Goal: Task Accomplishment & Management: Complete application form

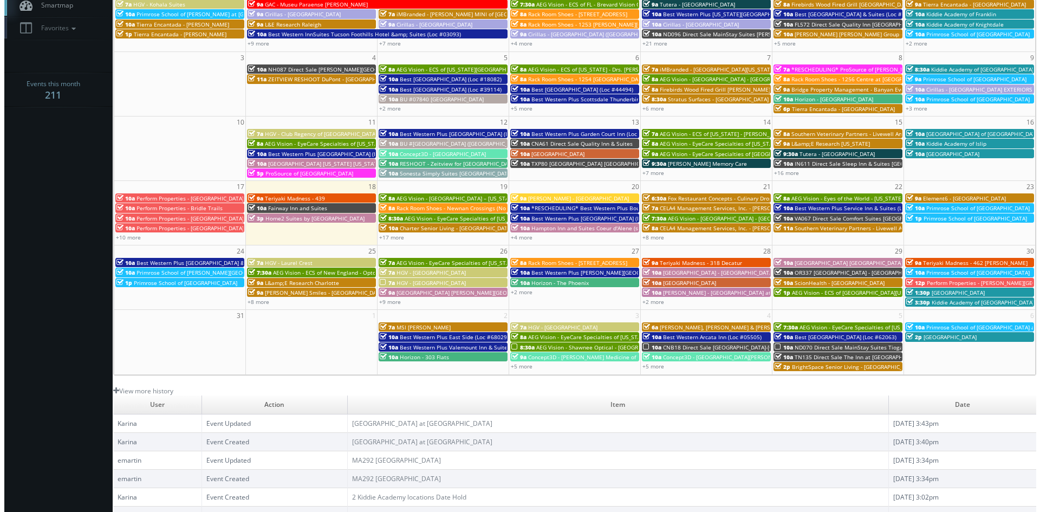
scroll to position [54, 0]
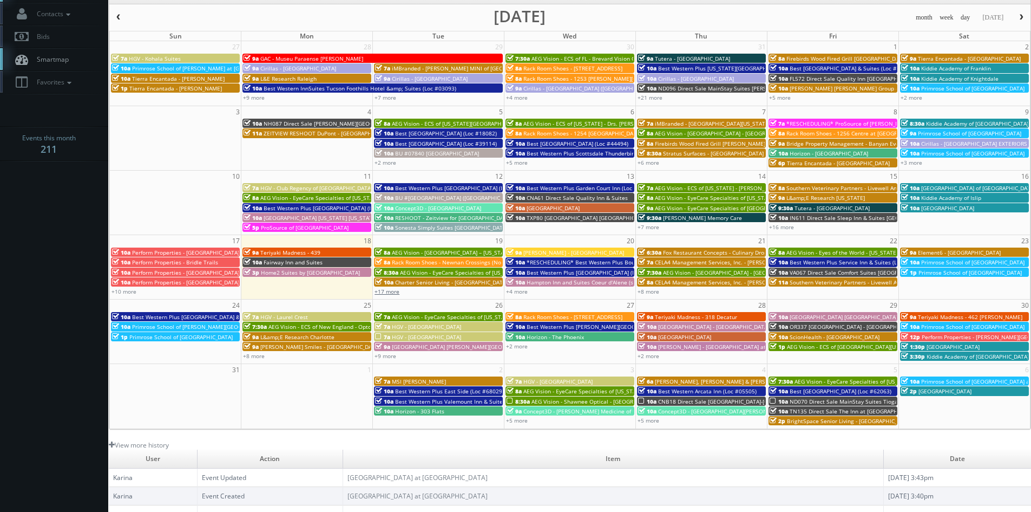
click at [391, 292] on link "+17 more" at bounding box center [387, 292] width 25 height 8
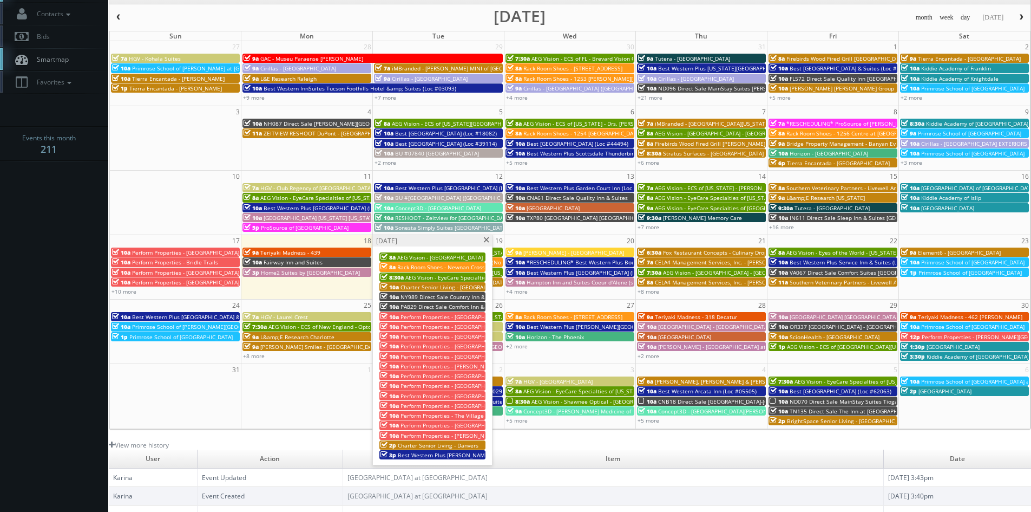
click at [426, 287] on span "Charter Senior Living - [GEOGRAPHIC_DATA]" at bounding box center [457, 287] width 113 height 8
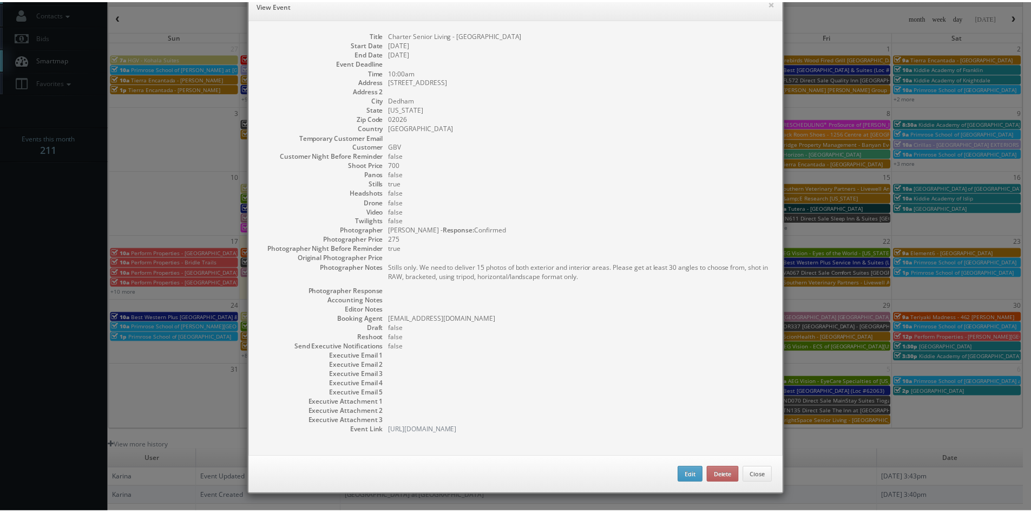
scroll to position [0, 0]
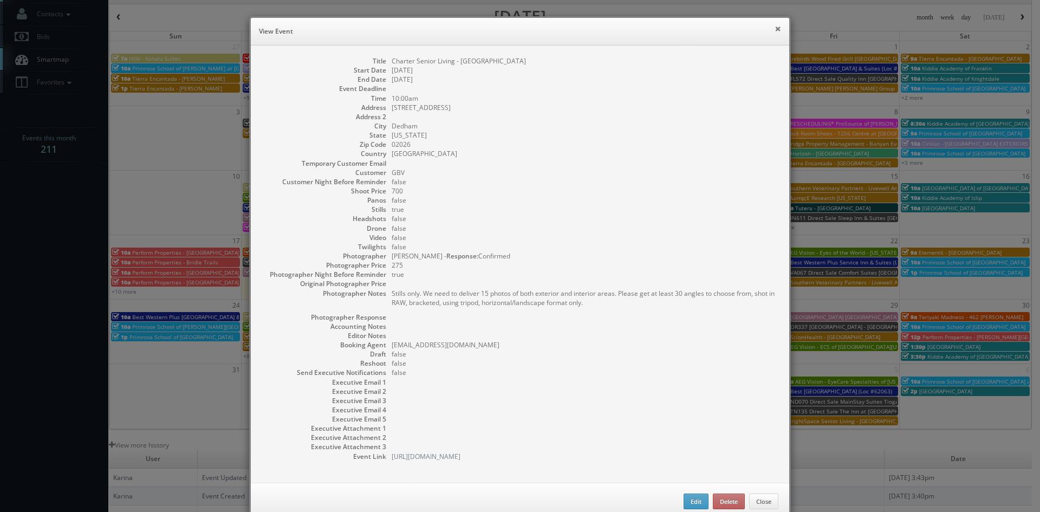
click at [774, 29] on button "×" at bounding box center [777, 29] width 6 height 8
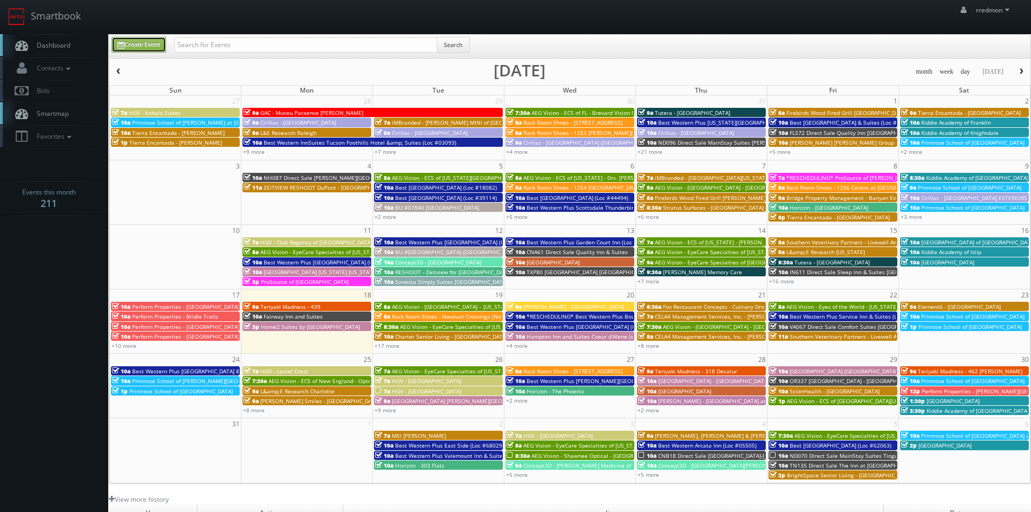
click at [125, 42] on link "Create Event" at bounding box center [139, 45] width 55 height 16
type input "[DATE]"
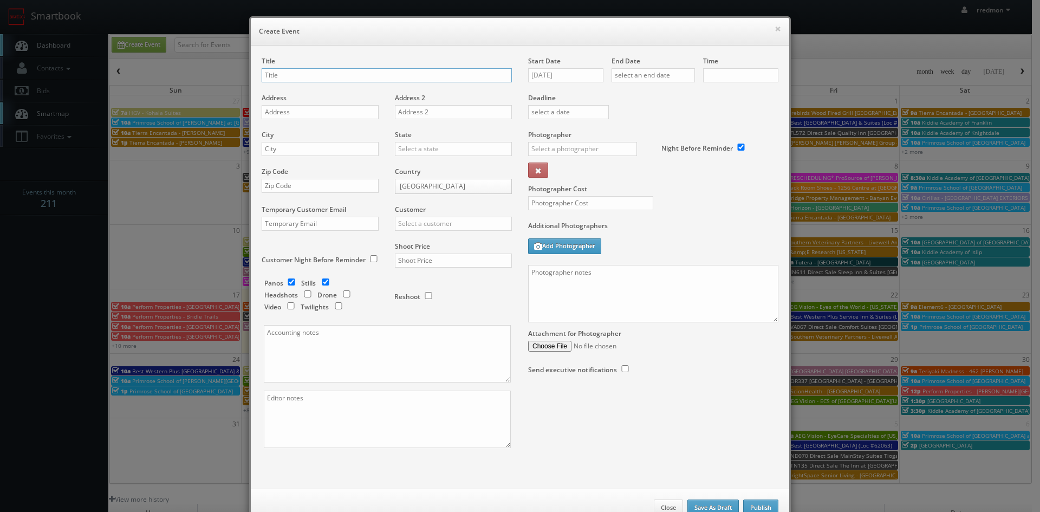
checkbox input "true"
type input "10:00am"
checkbox input "true"
paste input "Charter Senior Living - [GEOGRAPHIC_DATA]"
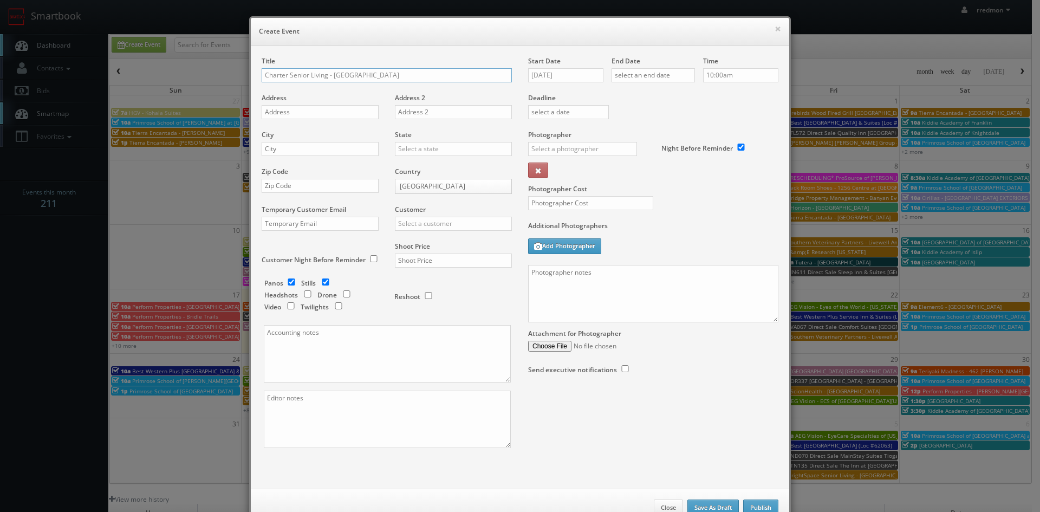
type input "Charter Senior Living - [GEOGRAPHIC_DATA]"
click at [330, 115] on input "text" at bounding box center [320, 112] width 117 height 14
paste input "[STREET_ADDRESS]"
type input "[STREET_ADDRESS]"
click at [348, 152] on input "text" at bounding box center [320, 149] width 117 height 14
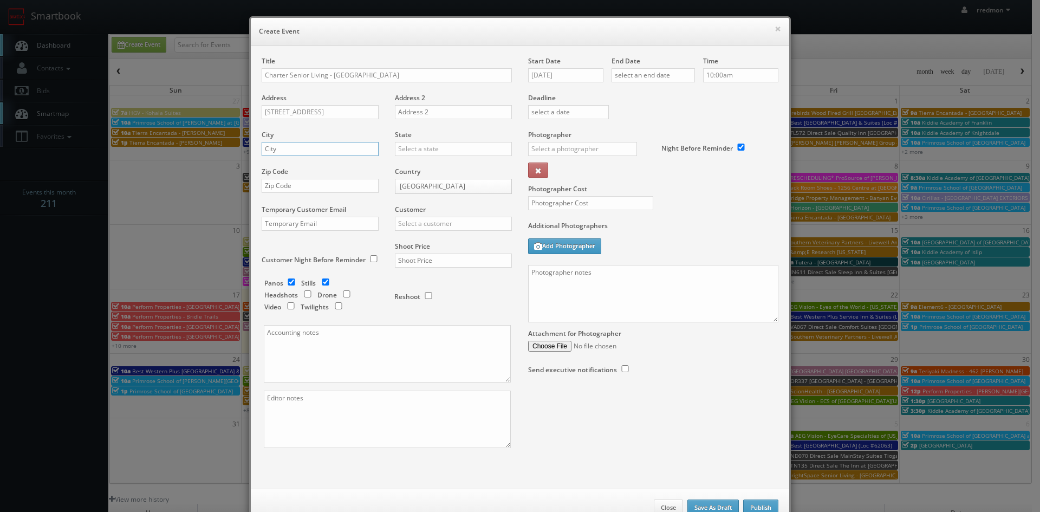
paste input "Dedham"
type input "Dedham"
click at [411, 150] on input "text" at bounding box center [453, 149] width 117 height 14
click at [419, 166] on div "[US_STATE]" at bounding box center [453, 167] width 116 height 18
type input "[US_STATE]"
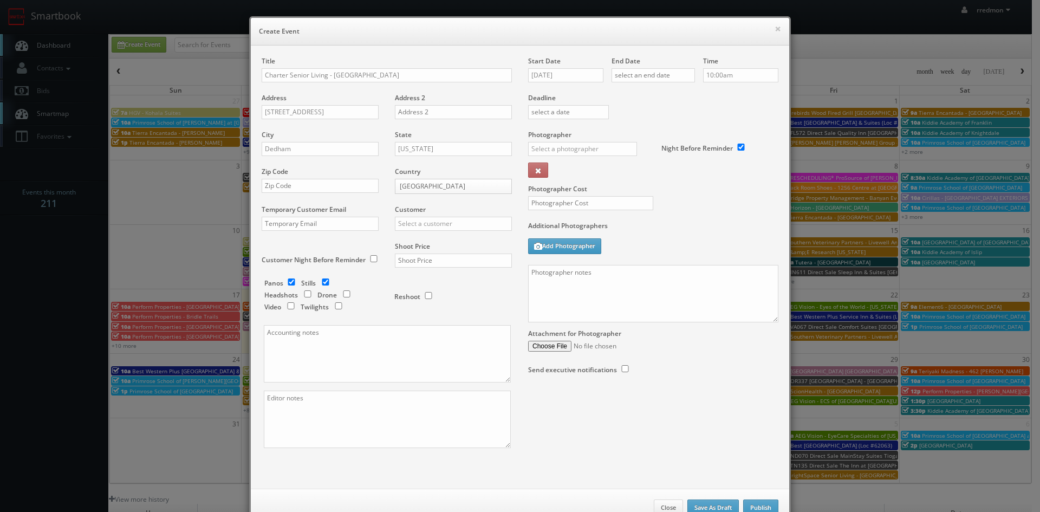
click at [345, 194] on div "Zip Code" at bounding box center [324, 185] width 125 height 37
click at [341, 188] on input "text" at bounding box center [320, 186] width 117 height 14
paste input "02026"
type input "02026"
click at [314, 224] on input "text" at bounding box center [320, 224] width 117 height 14
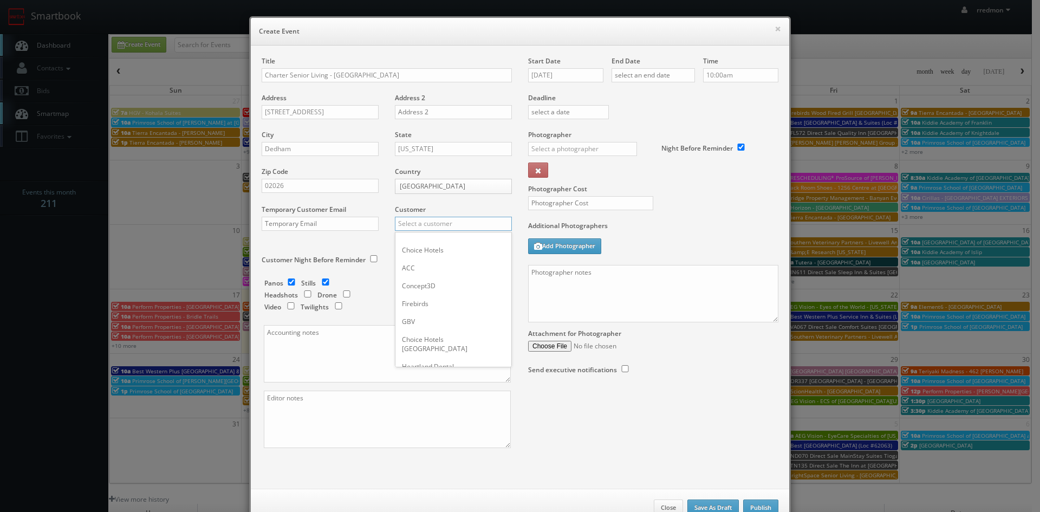
click at [403, 221] on input "text" at bounding box center [453, 224] width 117 height 14
click at [421, 321] on div "GBV" at bounding box center [453, 321] width 116 height 18
type input "GBV"
click at [285, 282] on input "checkbox" at bounding box center [291, 281] width 16 height 7
checkbox input "false"
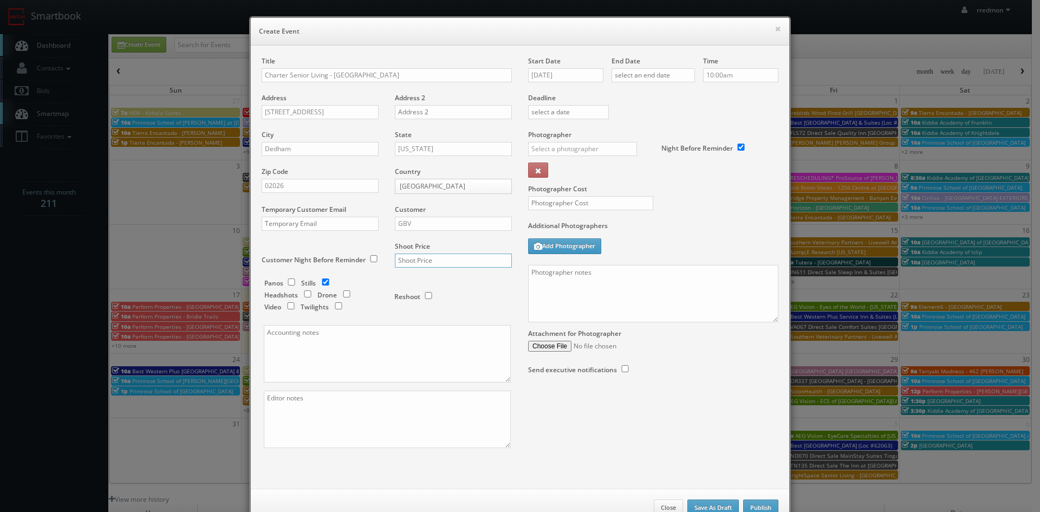
click at [441, 257] on input "text" at bounding box center [453, 260] width 117 height 14
type input "700"
click at [572, 79] on input "[DATE]" at bounding box center [565, 75] width 75 height 14
click at [569, 175] on td "19" at bounding box center [566, 174] width 15 height 16
type input "[DATE]"
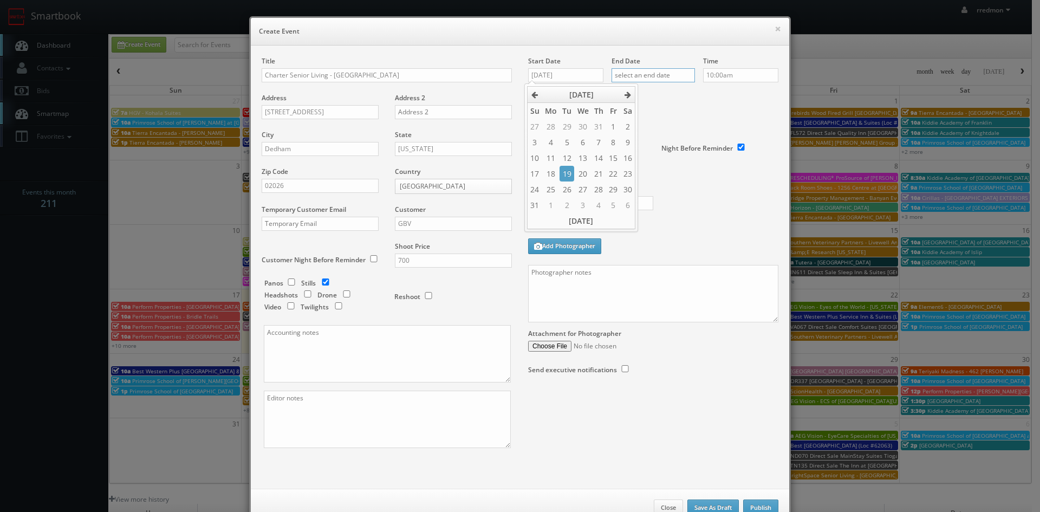
click at [651, 77] on input "text" at bounding box center [652, 75] width 83 height 14
drag, startPoint x: 651, startPoint y: 171, endPoint x: 687, endPoint y: 112, distance: 69.0
click at [651, 171] on td "19" at bounding box center [650, 174] width 15 height 16
type input "[DATE]"
click at [738, 97] on label "Deadline" at bounding box center [653, 97] width 266 height 9
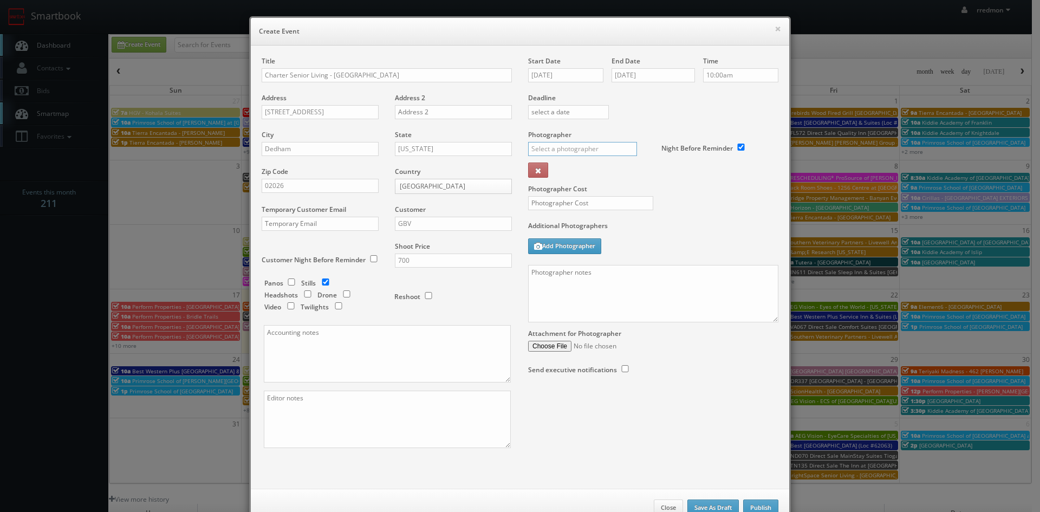
click at [601, 148] on input "text" at bounding box center [582, 149] width 109 height 14
click at [580, 166] on div "[PERSON_NAME]" at bounding box center [586, 173] width 116 height 18
type input "[PERSON_NAME]"
click at [582, 198] on input "text" at bounding box center [590, 203] width 125 height 14
type input "300"
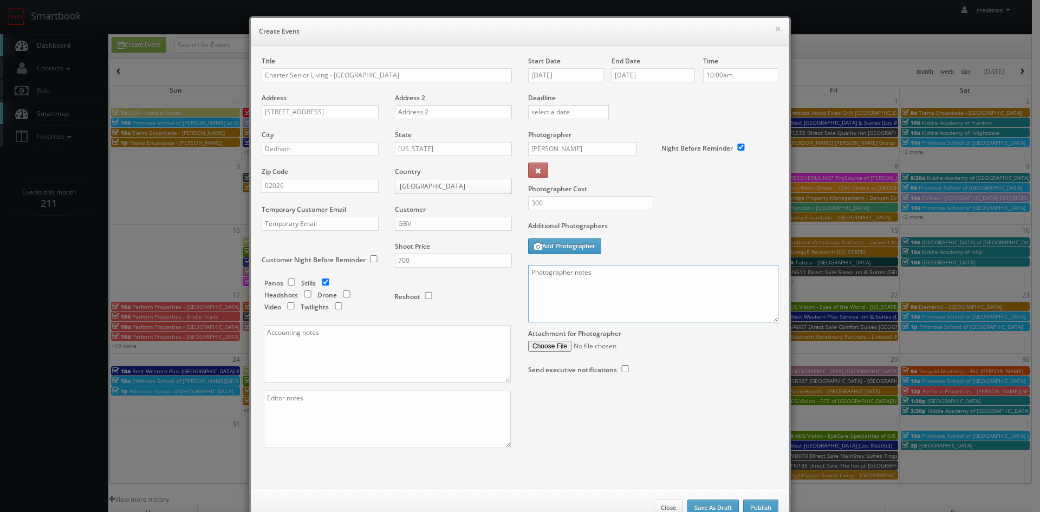
click at [641, 290] on textarea at bounding box center [653, 293] width 250 height 57
paste textarea "Stills only. We need to deliver 15 photos of both exterior and interior areas. …"
click at [528, 272] on textarea "Stills only. We need to deliver 15 photos of both exterior and interior areas. …" at bounding box center [653, 293] width 250 height 57
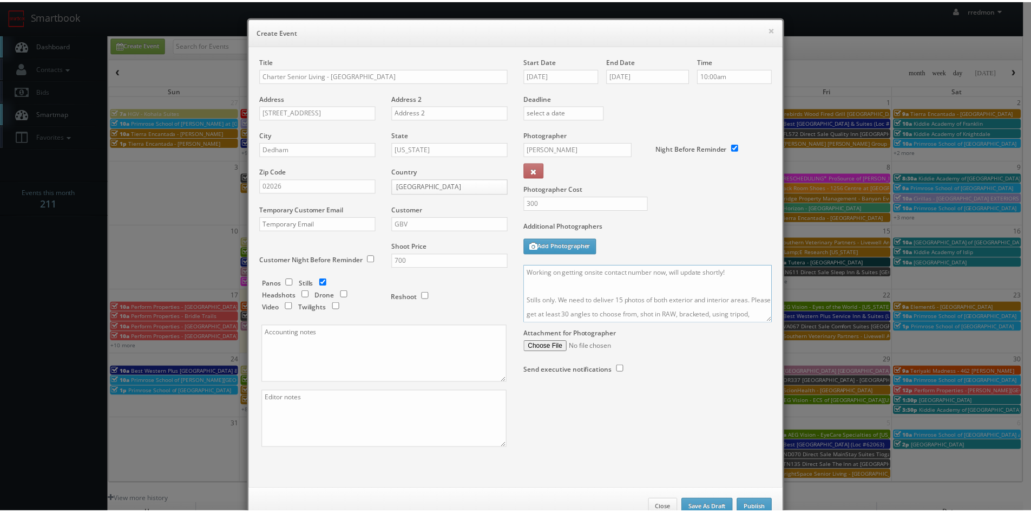
scroll to position [32, 0]
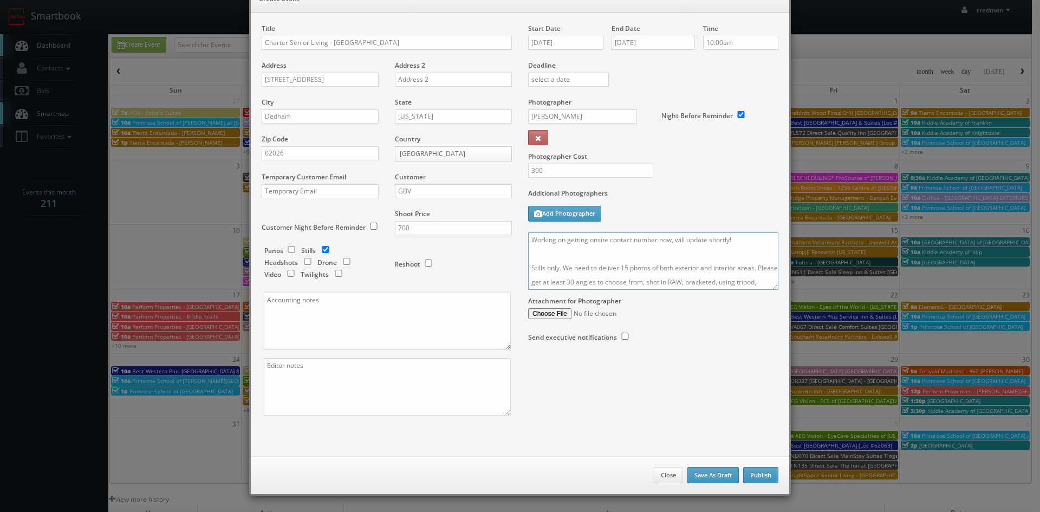
type textarea "Working on getting onsite contact number now, will update shortly! Stills only.…"
click at [752, 475] on button "Publish" at bounding box center [760, 475] width 35 height 16
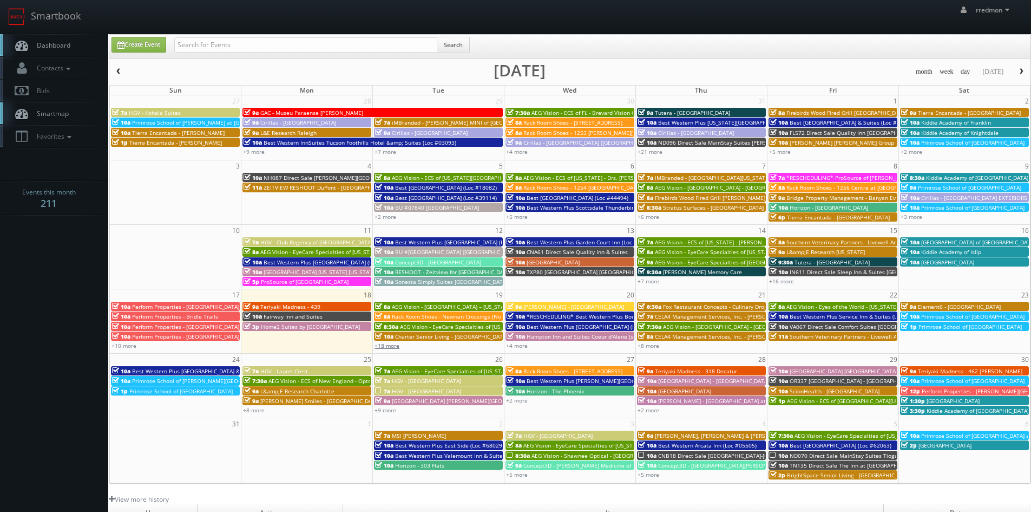
click at [393, 348] on link "+18 more" at bounding box center [387, 346] width 25 height 8
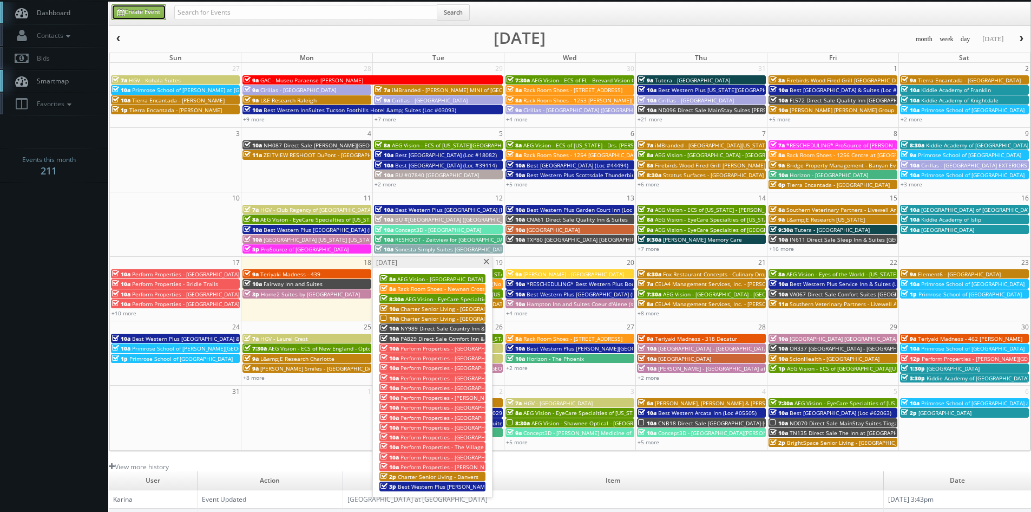
click at [162, 13] on link "Create Event" at bounding box center [139, 12] width 55 height 16
type input "[DATE]"
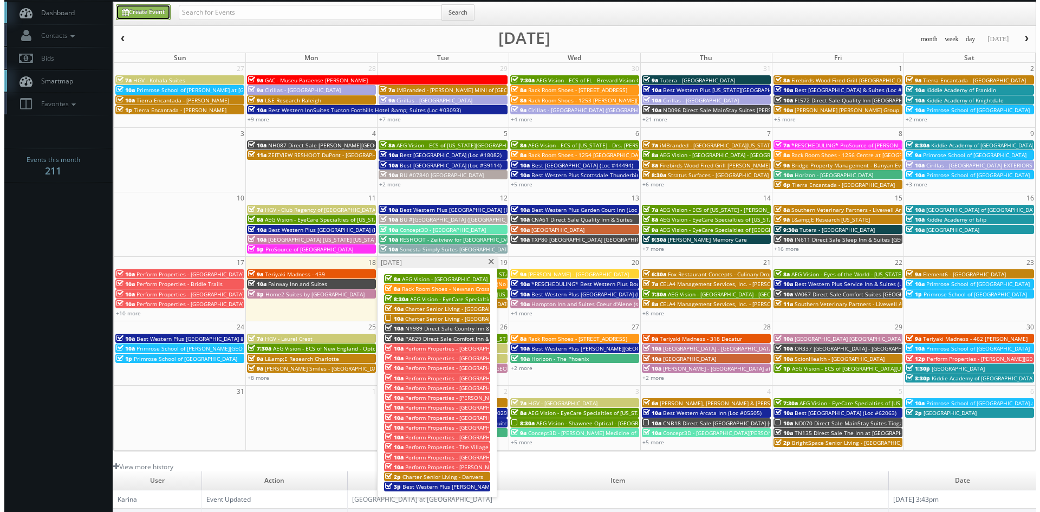
scroll to position [0, 0]
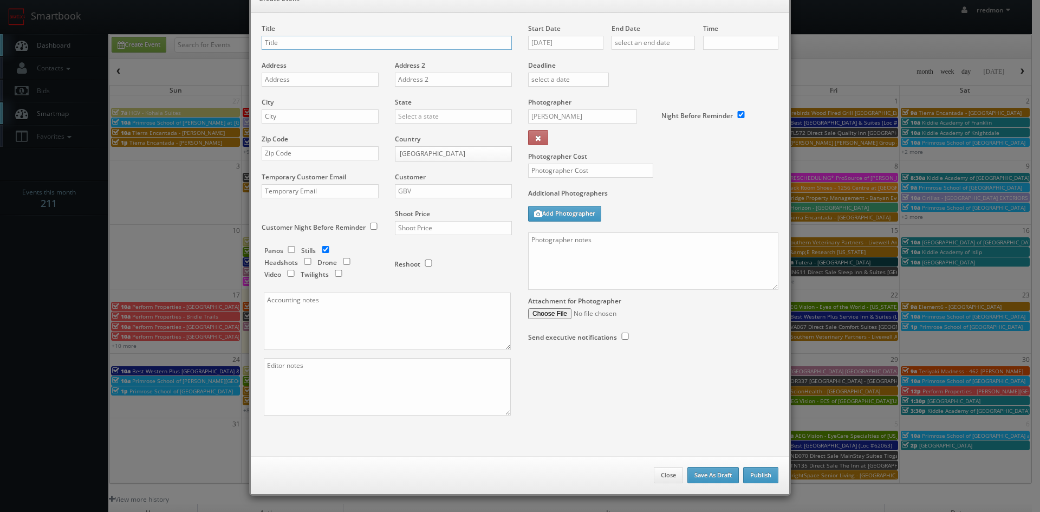
checkbox input "true"
type input "10:00am"
checkbox input "true"
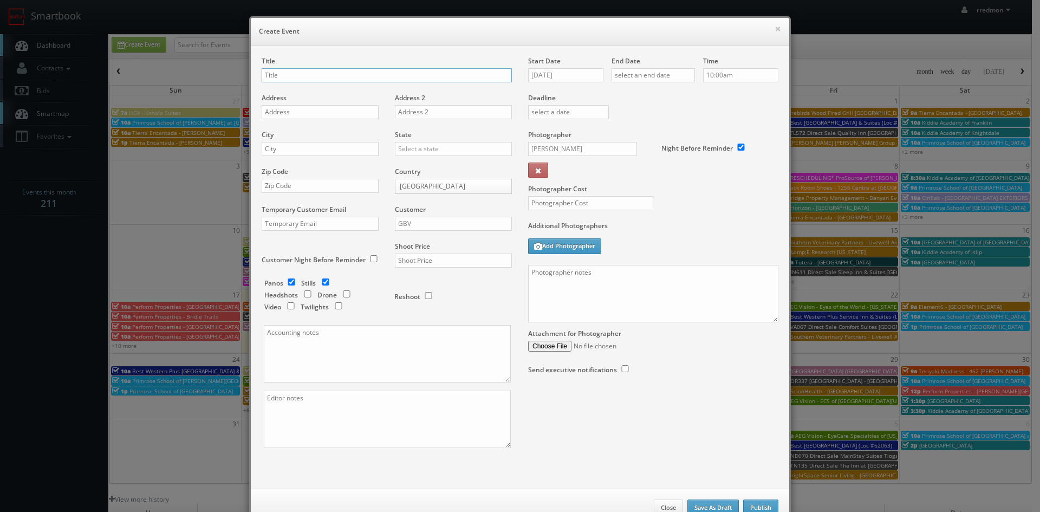
paste input "Charter Senior Living - Danvers"
type input "Charter Senior Living - Danvers"
click at [311, 109] on input "text" at bounding box center [320, 112] width 117 height 14
paste input "[STREET_ADDRESS][PERSON_NAME]"
type input "[STREET_ADDRESS][PERSON_NAME]"
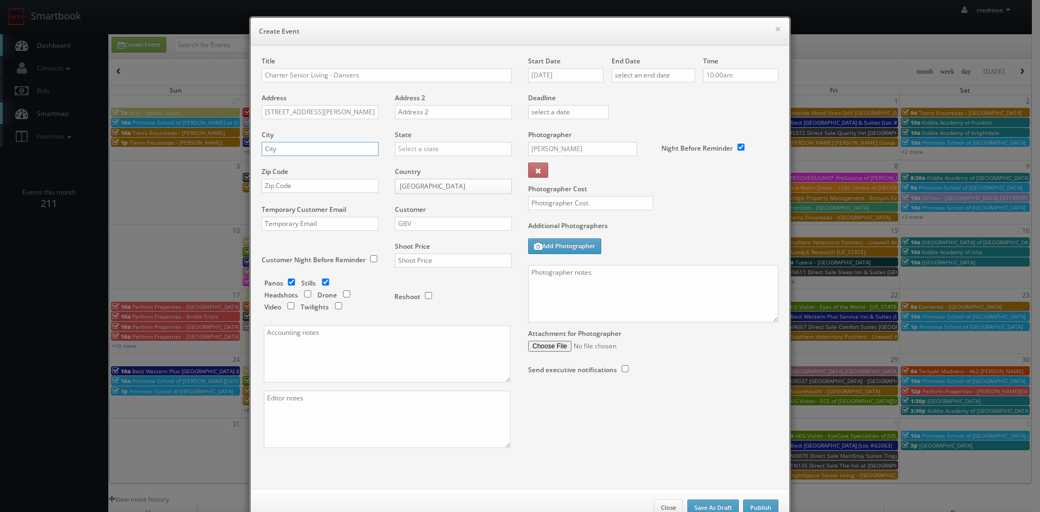
click at [326, 147] on input "text" at bounding box center [320, 149] width 117 height 14
paste input "Danvers"
type input "Danvers"
click at [419, 148] on input "text" at bounding box center [453, 149] width 117 height 14
click at [450, 217] on div "[US_STATE]" at bounding box center [453, 220] width 116 height 18
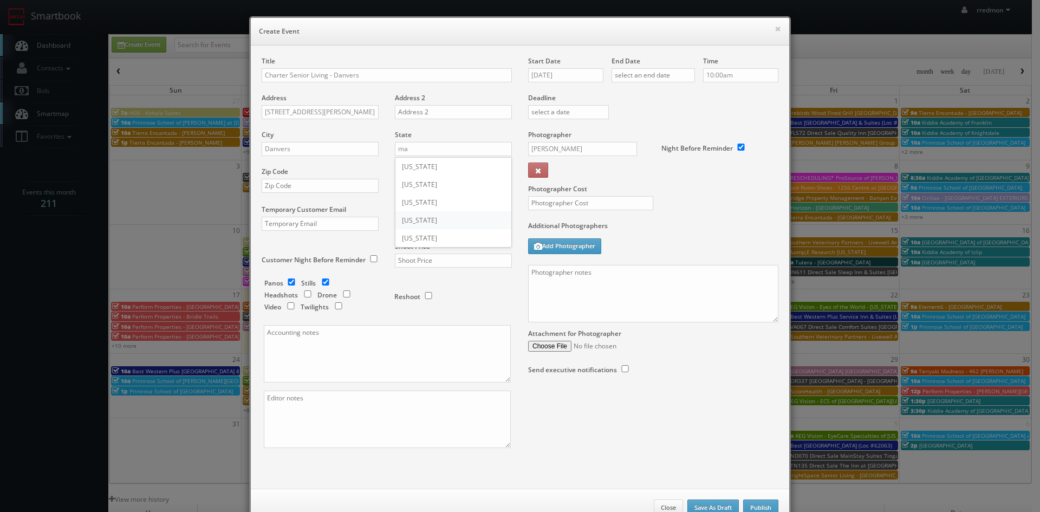
type input "[US_STATE]"
click at [323, 187] on input "text" at bounding box center [320, 186] width 117 height 14
paste input "01923"
type input "01923"
click at [289, 282] on input "checkbox" at bounding box center [291, 281] width 16 height 7
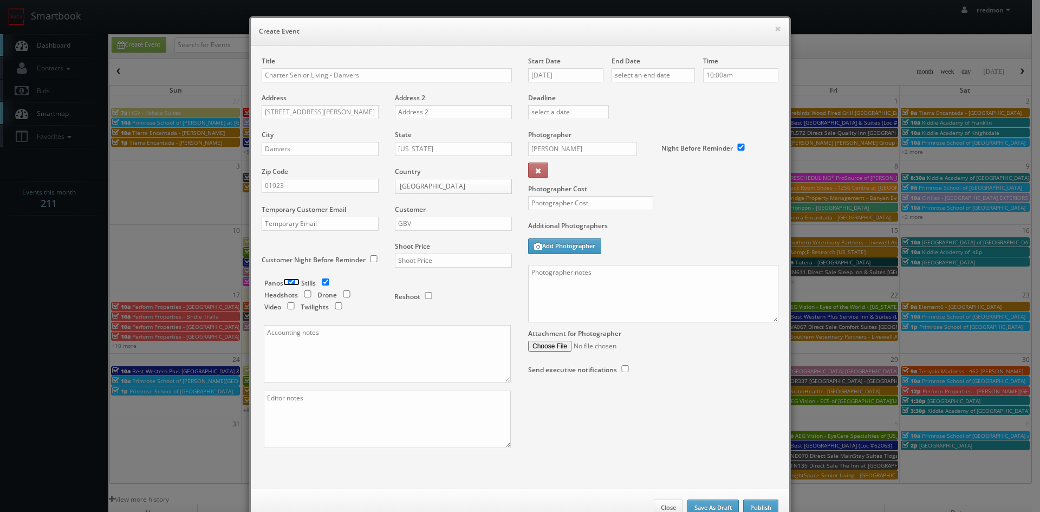
checkbox input "false"
click at [437, 262] on input "text" at bounding box center [453, 260] width 117 height 14
type input "700"
click at [561, 199] on input "text" at bounding box center [590, 203] width 125 height 14
type input "300"
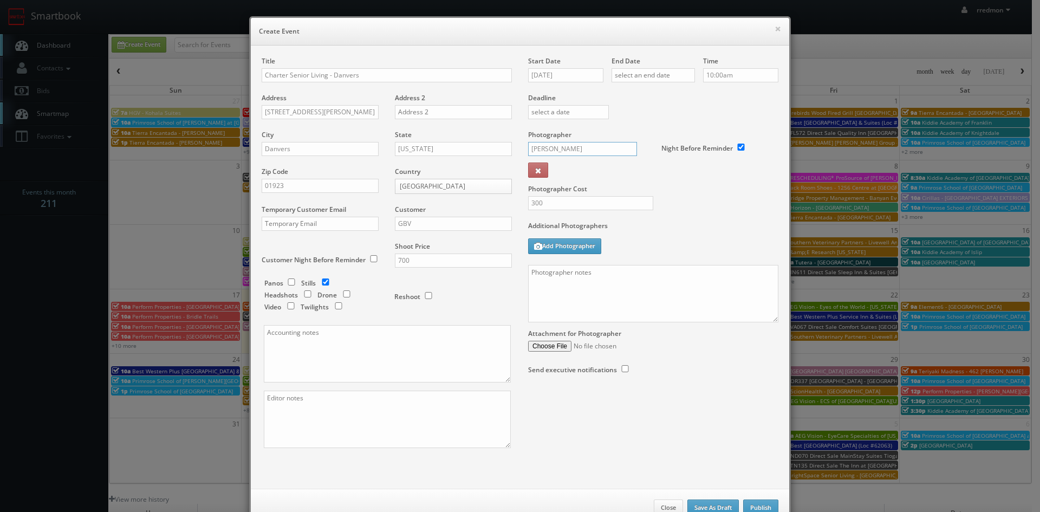
click at [573, 146] on input "[PERSON_NAME]" at bounding box center [582, 149] width 109 height 14
click at [574, 167] on div "[PERSON_NAME]" at bounding box center [586, 173] width 116 height 18
click at [448, 224] on input "GBV" at bounding box center [453, 224] width 117 height 14
click at [431, 318] on div "GBV" at bounding box center [453, 321] width 116 height 18
click at [569, 79] on input "[DATE]" at bounding box center [565, 75] width 75 height 14
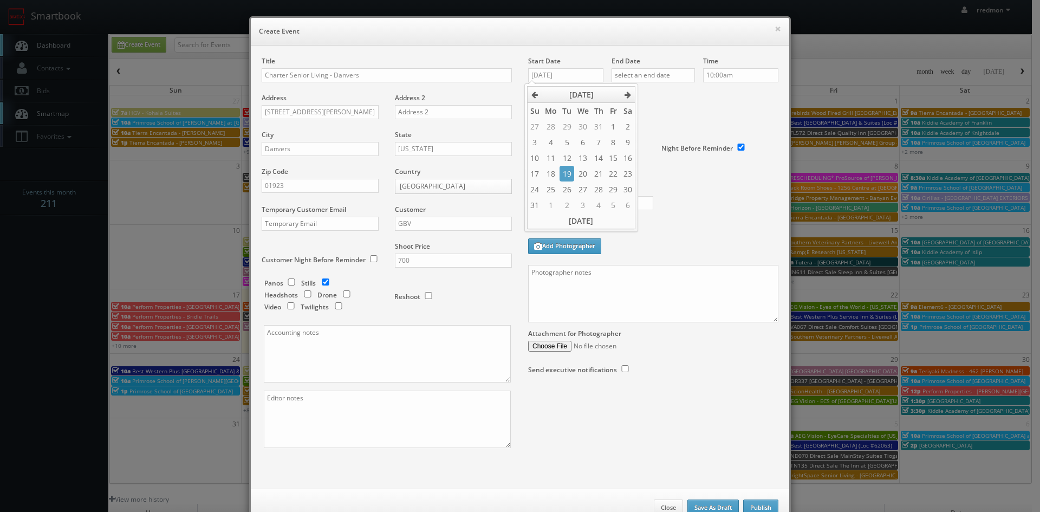
click at [568, 172] on td "19" at bounding box center [566, 174] width 15 height 16
type input "[DATE]"
click at [650, 75] on input "text" at bounding box center [652, 75] width 83 height 14
click at [646, 172] on td "19" at bounding box center [650, 174] width 15 height 16
type input "[DATE]"
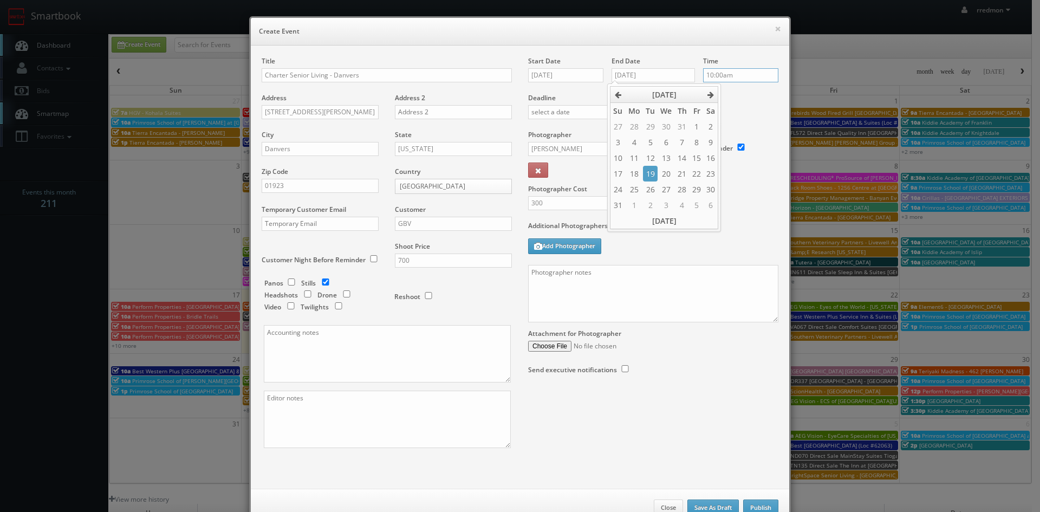
click at [726, 77] on input "10:00am" at bounding box center [740, 75] width 75 height 14
type input "2:00pm"
click at [712, 139] on li "2:00pm" at bounding box center [719, 138] width 41 height 12
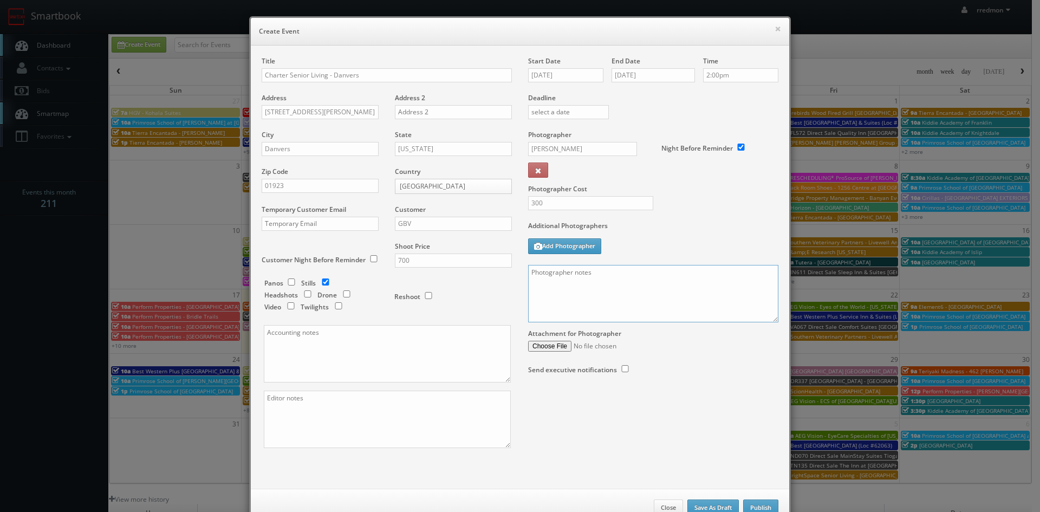
paste textarea "Stills only. We need to deliver 15 photos of both exterior and interior areas. …"
click at [528, 272] on textarea "Stills only. We need to deliver 15 photos of both exterior and interior areas. …" at bounding box center [653, 293] width 250 height 57
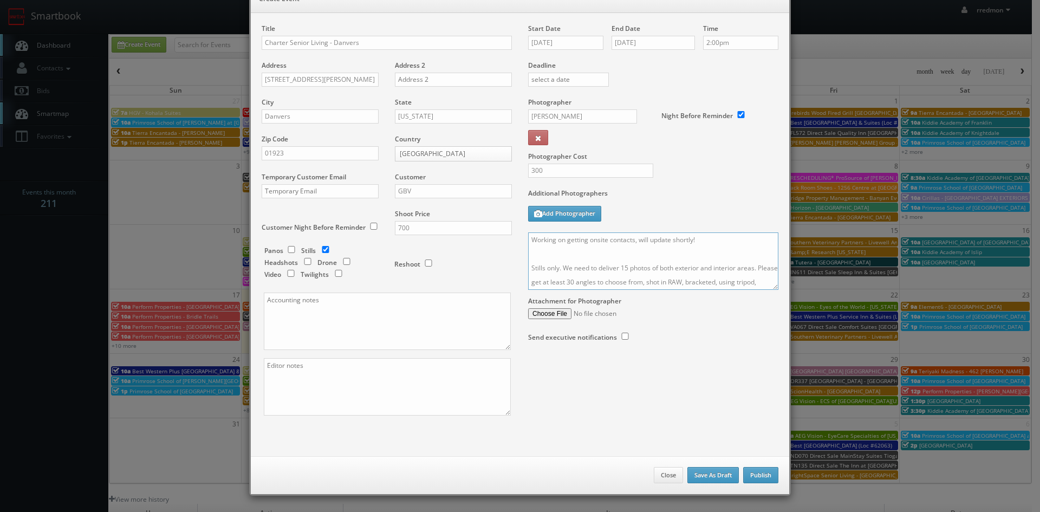
type textarea "Working on getting onsite contacts, will update shortly! Stills only. We need t…"
click at [760, 478] on button "Publish" at bounding box center [760, 475] width 35 height 16
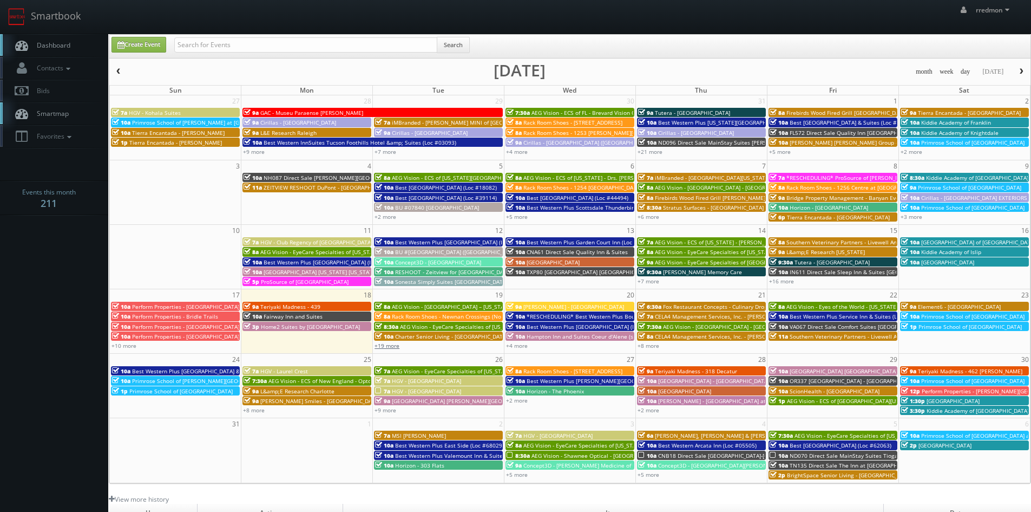
click at [391, 345] on link "+19 more" at bounding box center [387, 346] width 25 height 8
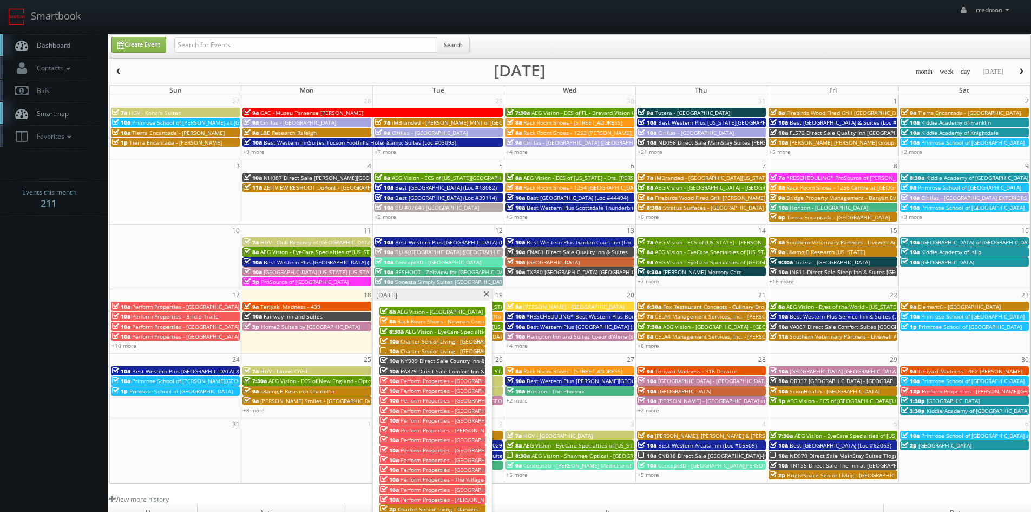
click at [409, 350] on span "Charter Senior Living - [GEOGRAPHIC_DATA]" at bounding box center [457, 351] width 113 height 8
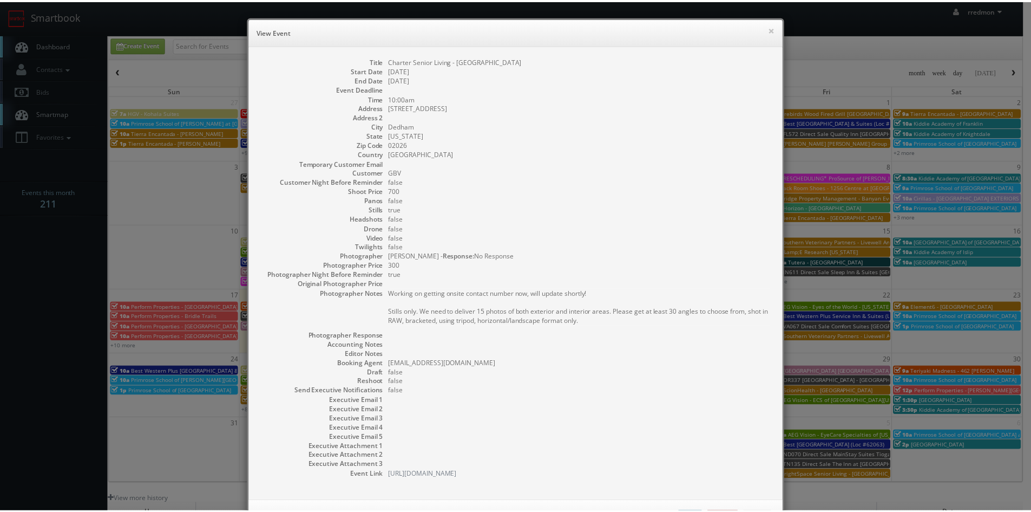
scroll to position [44, 0]
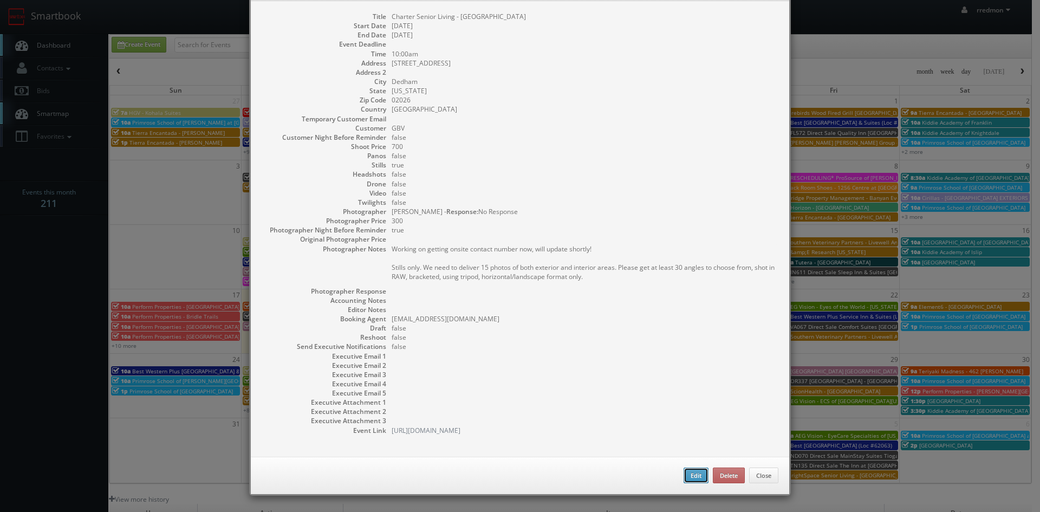
click at [683, 475] on button "Edit" at bounding box center [695, 475] width 25 height 16
type input "Charter Senior Living - [GEOGRAPHIC_DATA]"
type input "[STREET_ADDRESS]"
type input "Dedham"
type input "02026"
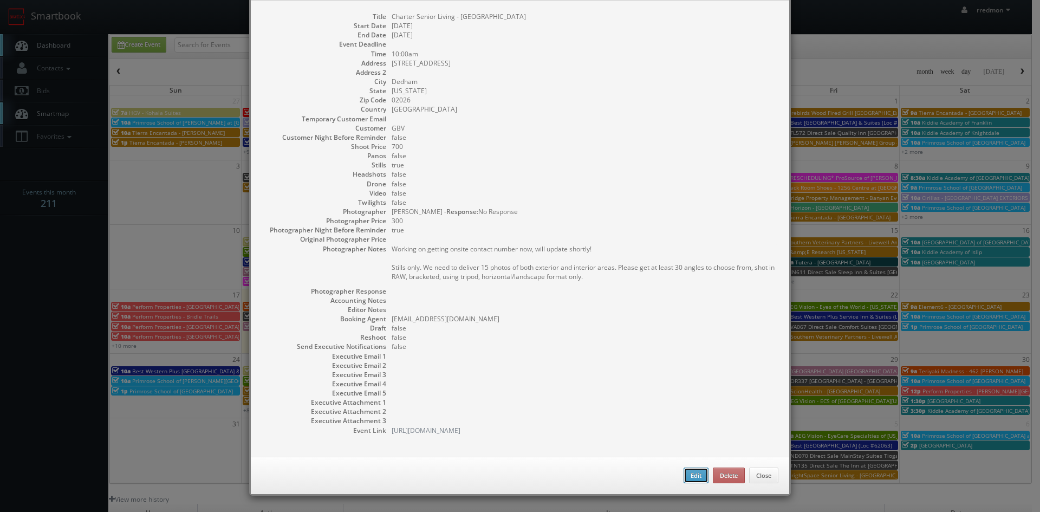
type input "700"
checkbox input "true"
type input "[DATE]"
type input "10:00am"
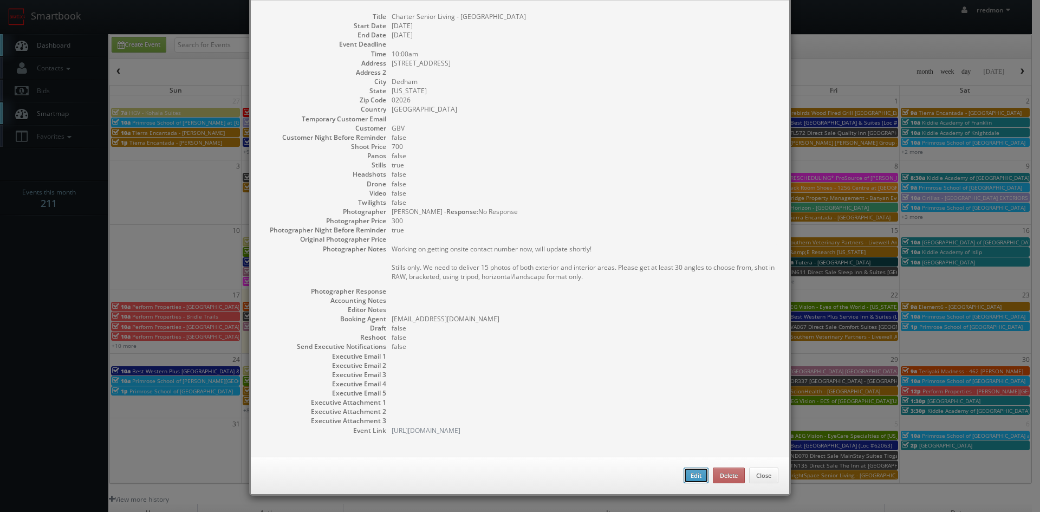
checkbox input "true"
type textarea "Working on getting onsite contact number now, will update shortly! Stills only.…"
select select "[US_STATE]"
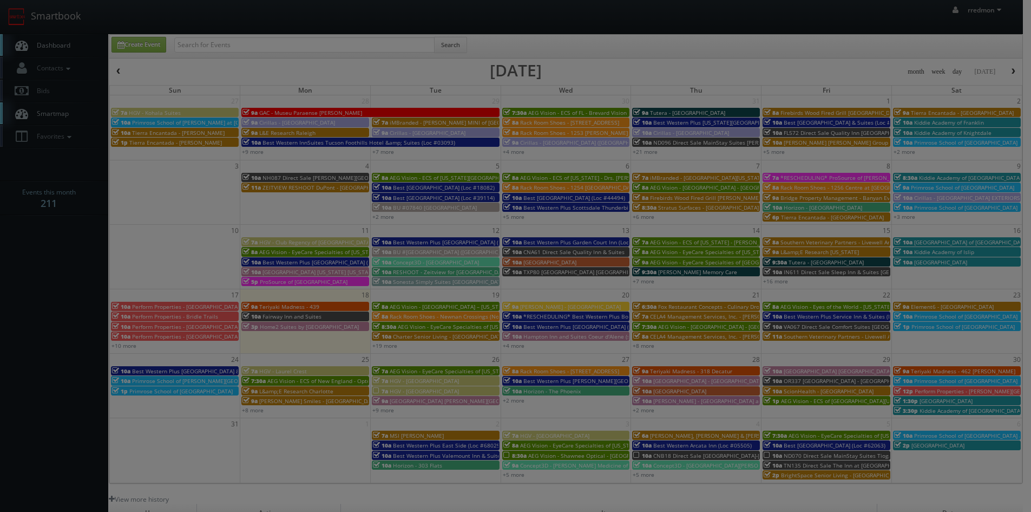
type input "700"
type input "300"
select select "[EMAIL_ADDRESS][DOMAIN_NAME]"
select select "[PERSON_NAME][EMAIL_ADDRESS][DOMAIN_NAME]"
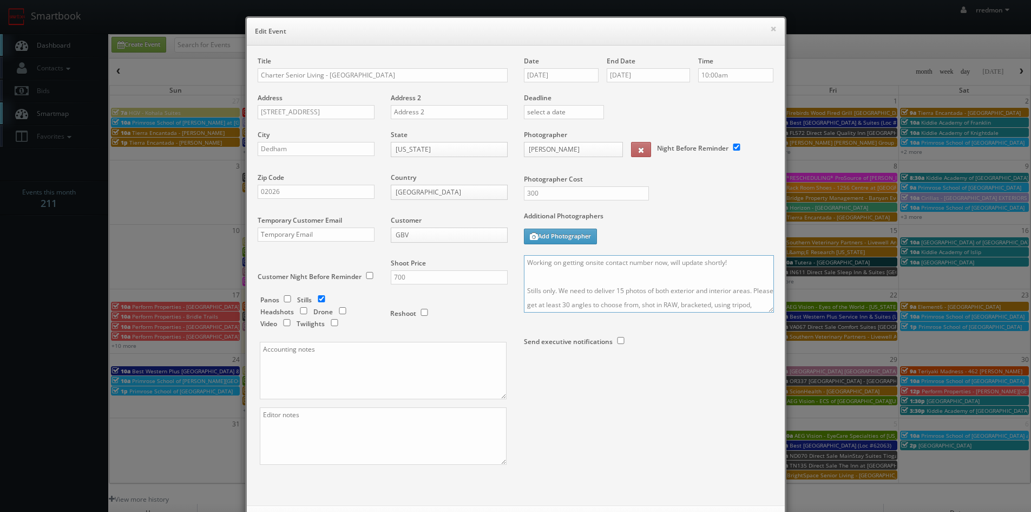
drag, startPoint x: 728, startPoint y: 265, endPoint x: 520, endPoint y: 264, distance: 207.4
click at [524, 264] on textarea "Working on getting onsite contact number now, will update shortly! Stills only.…" at bounding box center [649, 283] width 250 height 57
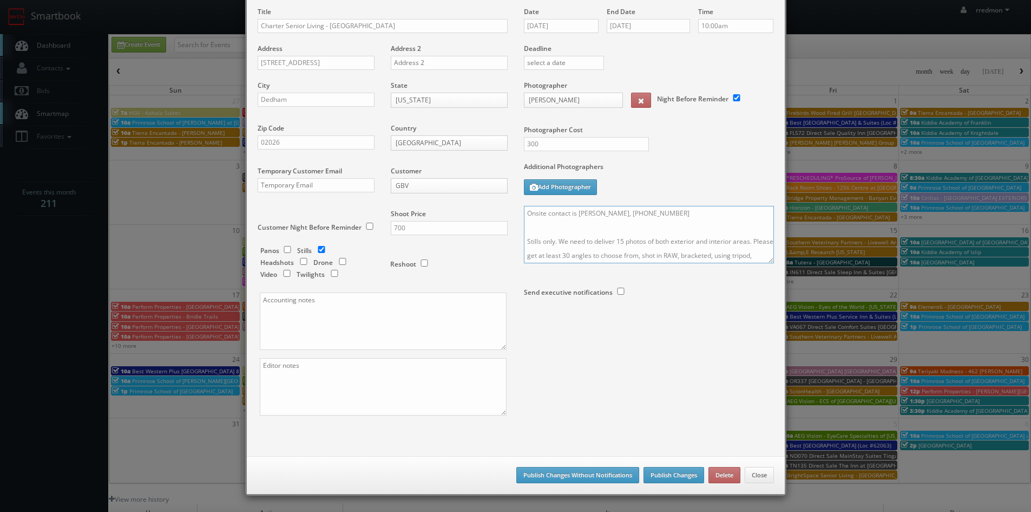
type textarea "Onsite contact is [PERSON_NAME], [PHONE_NUMBER] Stills only. We need to deliver…"
click at [684, 473] on button "Publish Changes" at bounding box center [674, 475] width 61 height 16
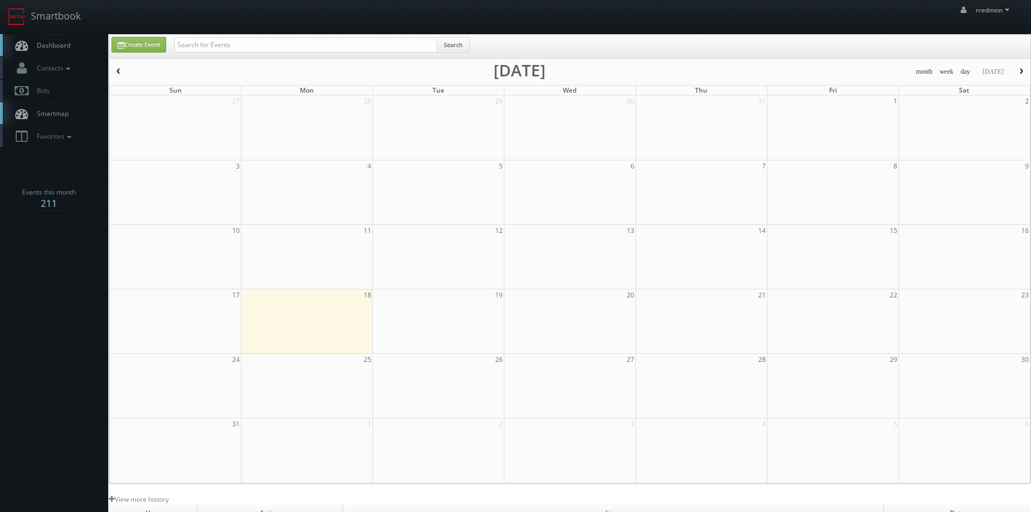
click at [61, 40] on link "Dashboard" at bounding box center [54, 45] width 108 height 22
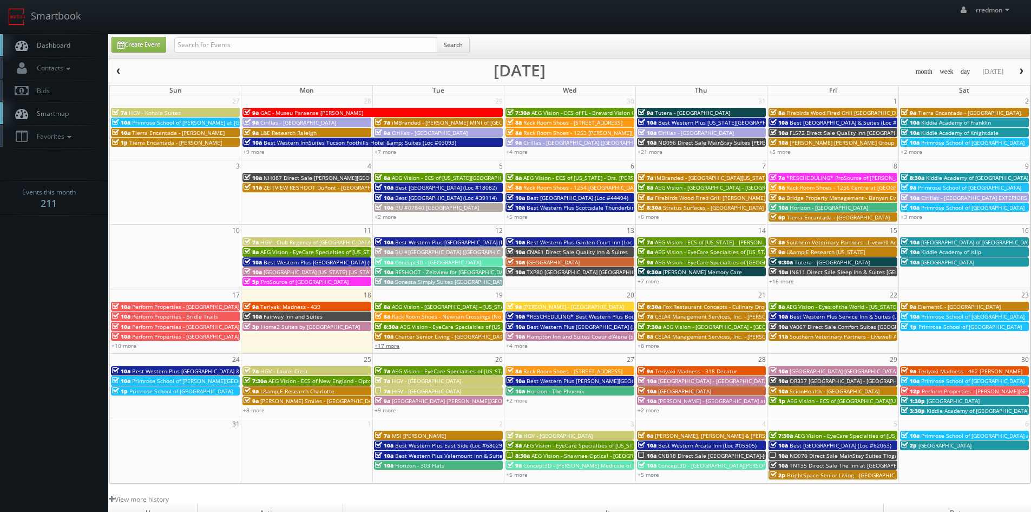
click at [390, 348] on link "+17 more" at bounding box center [387, 346] width 25 height 8
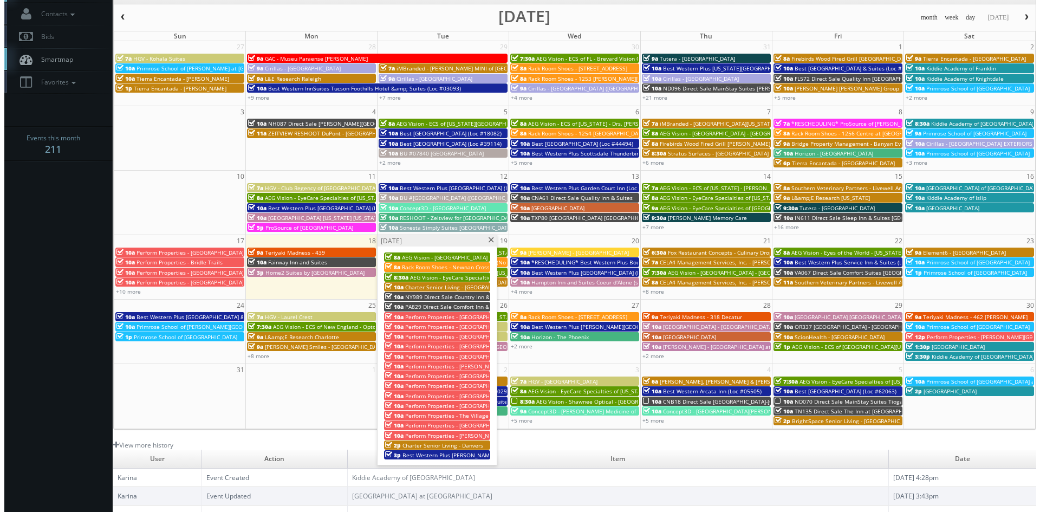
scroll to position [108, 0]
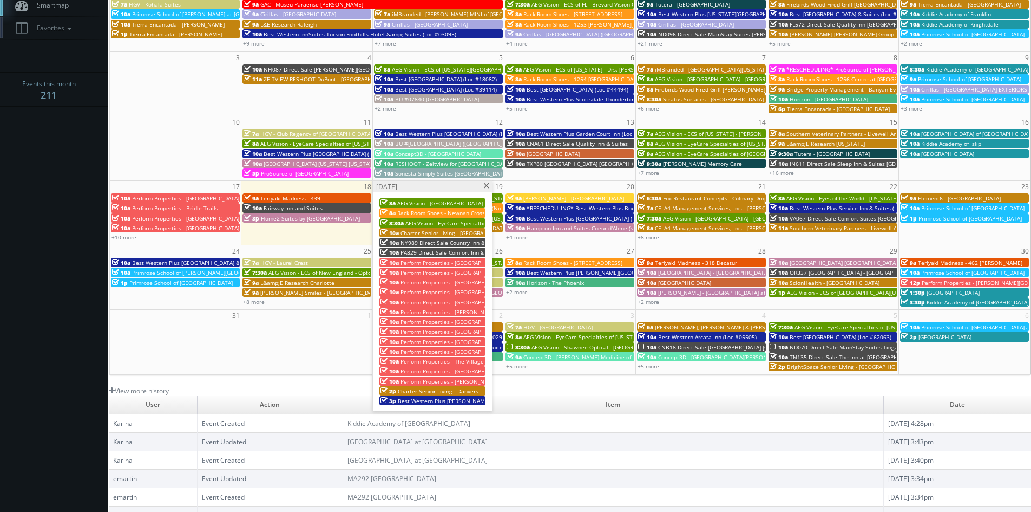
click at [449, 230] on span "Charter Senior Living - [GEOGRAPHIC_DATA]" at bounding box center [457, 233] width 113 height 8
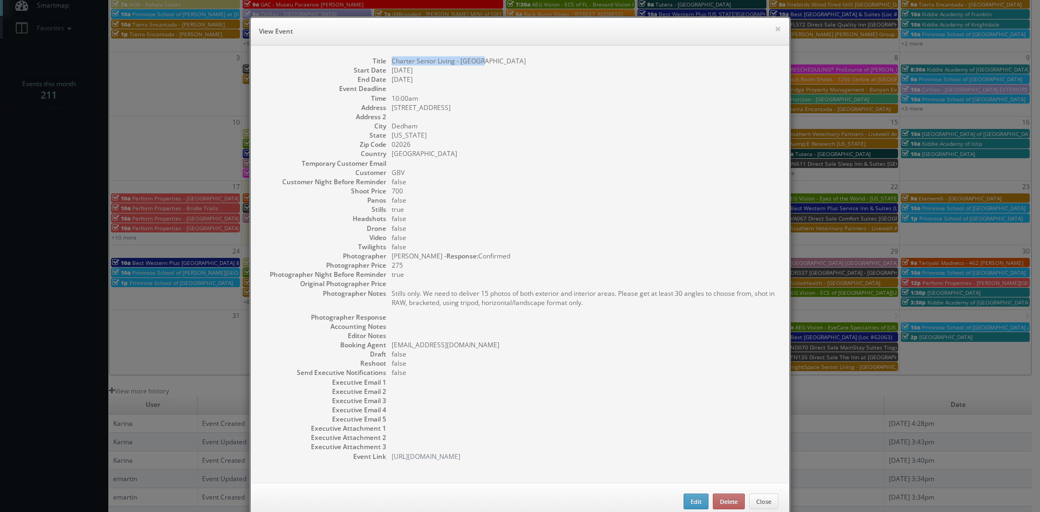
drag, startPoint x: 484, startPoint y: 61, endPoint x: 387, endPoint y: 62, distance: 97.5
click at [387, 62] on dl "Title Charter Senior Living - Dedham Start Date 08/19/2025 End Date 08/19/2025 …" at bounding box center [520, 258] width 517 height 404
copy dd "Charter Senior Living - [GEOGRAPHIC_DATA]"
drag, startPoint x: 454, startPoint y: 108, endPoint x: 387, endPoint y: 109, distance: 66.6
click at [391, 109] on dd "[STREET_ADDRESS]" at bounding box center [584, 107] width 387 height 9
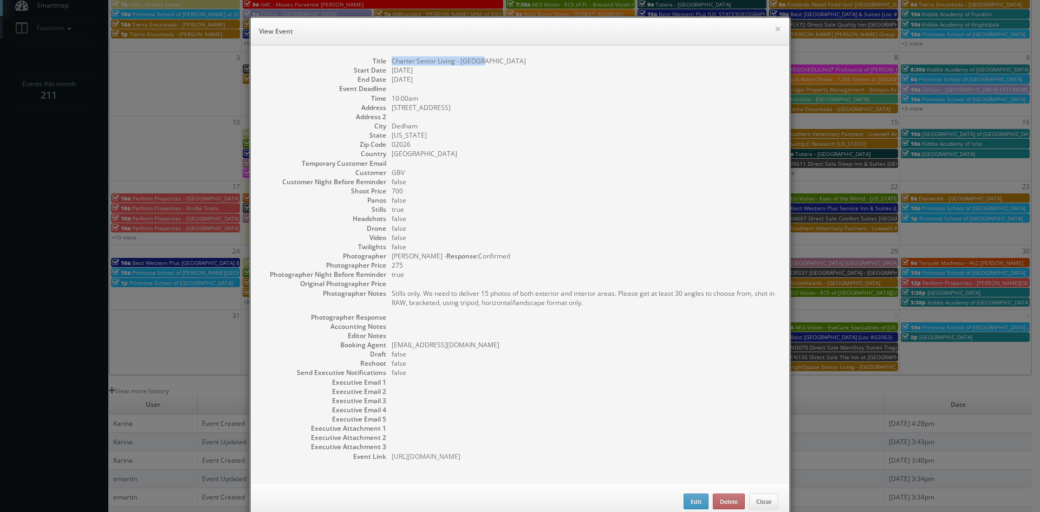
copy dd "[STREET_ADDRESS]"
drag, startPoint x: 419, startPoint y: 125, endPoint x: 388, endPoint y: 127, distance: 30.9
click at [391, 127] on dd "Dedham" at bounding box center [584, 125] width 387 height 9
copy dd "Dedham"
drag, startPoint x: 412, startPoint y: 143, endPoint x: 384, endPoint y: 145, distance: 27.7
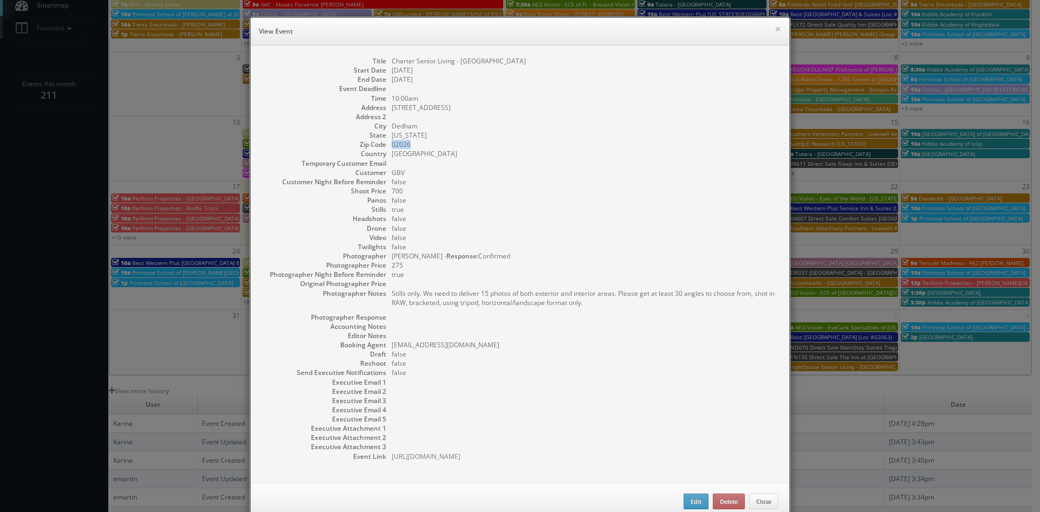
click at [384, 145] on dl "Title Charter Senior Living - Dedham Start Date 08/19/2025 End Date 08/19/2025 …" at bounding box center [520, 258] width 517 height 404
copy dd "02026"
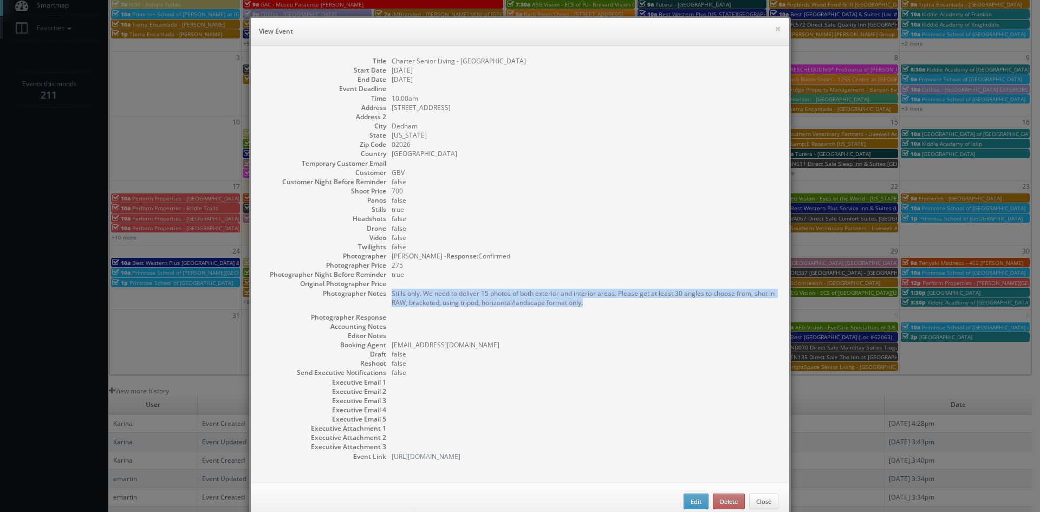
drag, startPoint x: 593, startPoint y: 305, endPoint x: 388, endPoint y: 291, distance: 205.7
click at [391, 291] on pre "Stills only. We need to deliver 15 photos of both exterior and interior areas. …" at bounding box center [584, 298] width 387 height 18
copy pre "Stills only. We need to deliver 15 photos of both exterior and interior areas. …"
click at [774, 29] on button "×" at bounding box center [777, 29] width 6 height 8
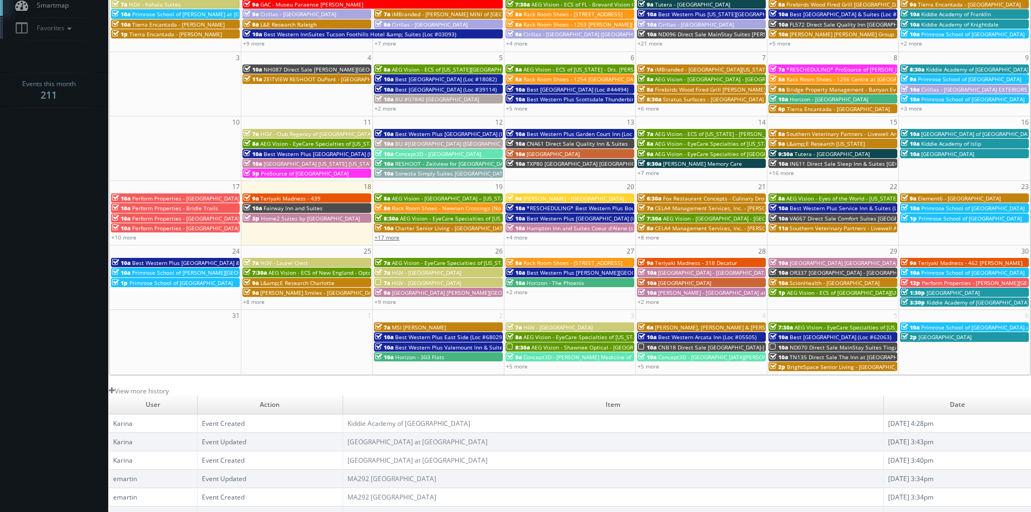
click at [394, 237] on link "+17 more" at bounding box center [387, 237] width 25 height 8
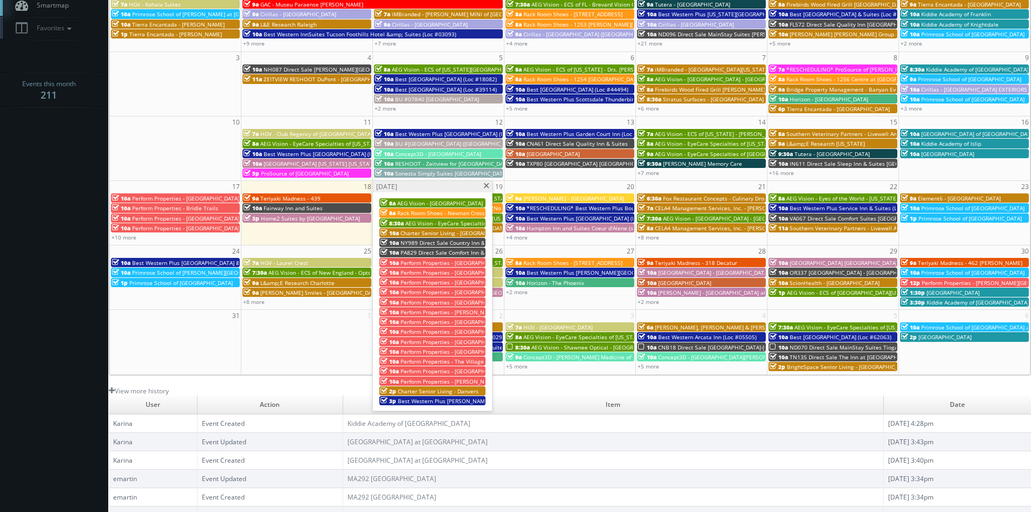
click at [460, 391] on span "Charter Senior Living - Danvers" at bounding box center [438, 391] width 81 height 8
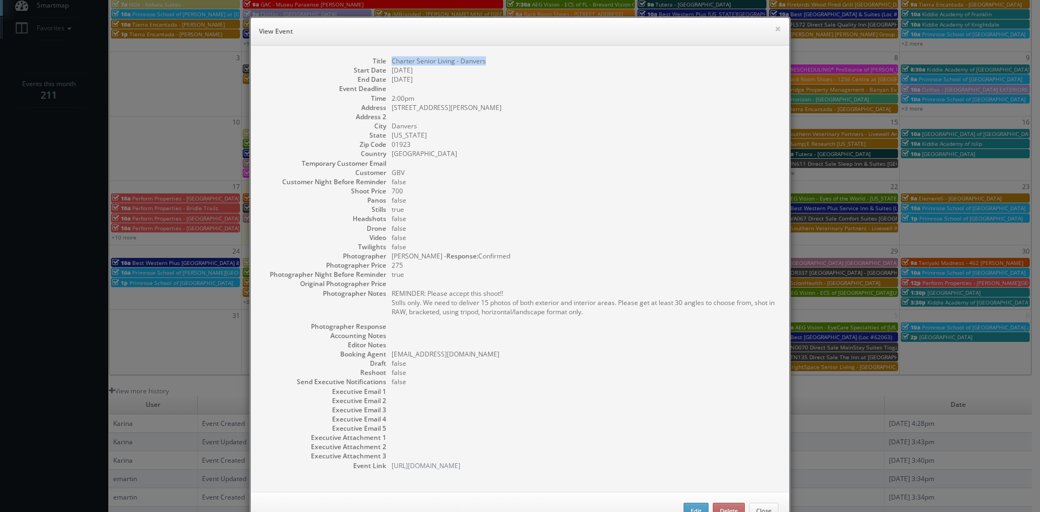
drag, startPoint x: 490, startPoint y: 63, endPoint x: 389, endPoint y: 63, distance: 101.3
click at [391, 63] on dd "Charter Senior Living - Danvers" at bounding box center [584, 60] width 387 height 9
copy dd "Charter Senior Living - Danvers"
drag, startPoint x: 449, startPoint y: 106, endPoint x: 388, endPoint y: 109, distance: 61.8
click at [391, 109] on dd "[STREET_ADDRESS][PERSON_NAME]" at bounding box center [584, 107] width 387 height 9
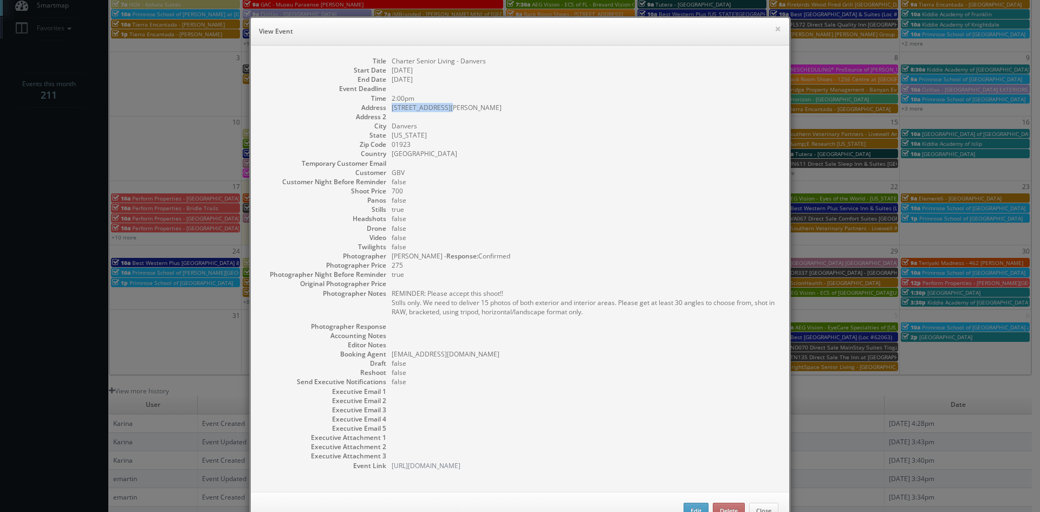
copy dd "[STREET_ADDRESS][PERSON_NAME]"
drag, startPoint x: 419, startPoint y: 127, endPoint x: 389, endPoint y: 128, distance: 30.3
click at [391, 128] on dd "Danvers" at bounding box center [584, 125] width 387 height 9
copy dd "Danvers"
drag, startPoint x: 410, startPoint y: 144, endPoint x: 386, endPoint y: 147, distance: 24.5
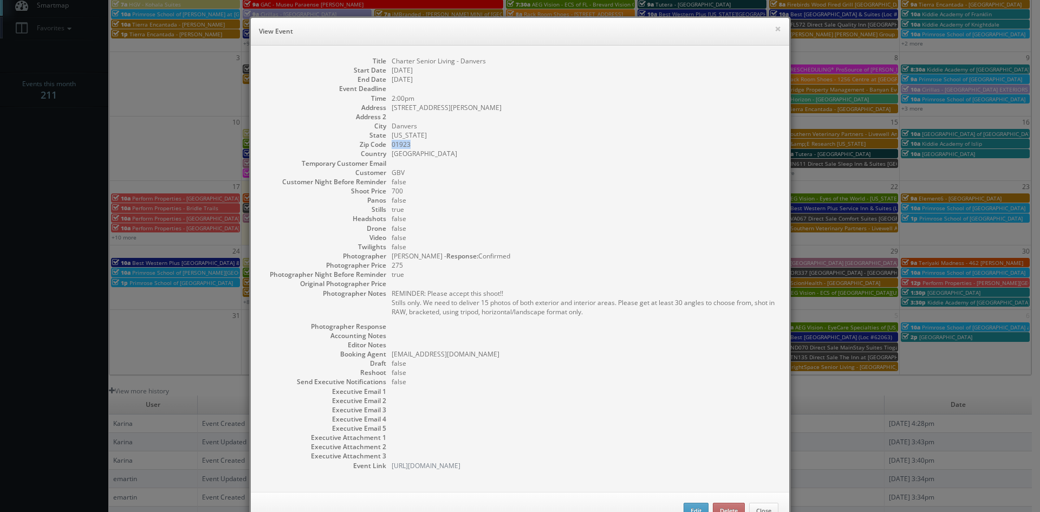
click at [386, 147] on dl "Title Charter Senior Living - Danvers Start Date 08/19/2025 End Date 08/19/2025…" at bounding box center [520, 263] width 517 height 414
copy dd "01923"
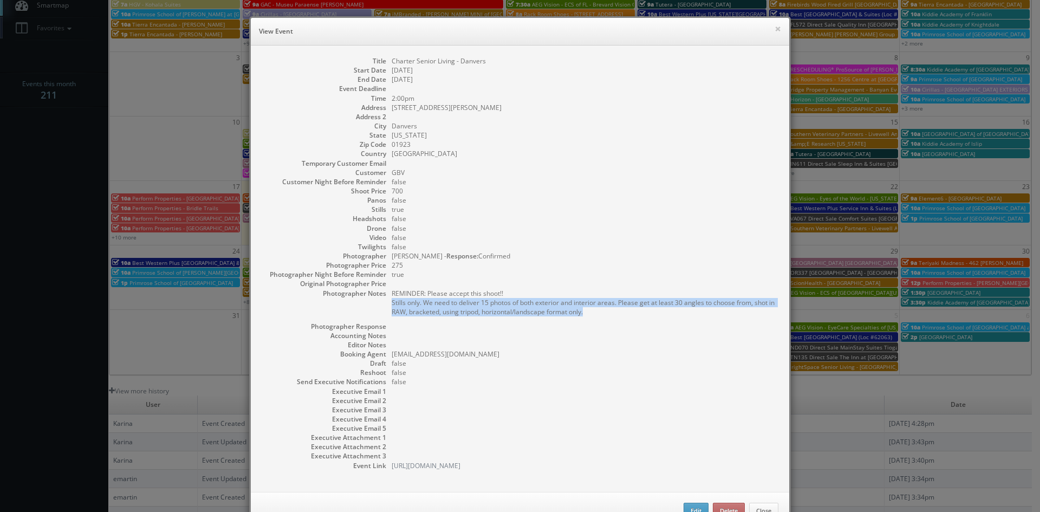
drag, startPoint x: 585, startPoint y: 311, endPoint x: 401, endPoint y: 305, distance: 184.2
click at [391, 303] on pre "REMINDER: Please accept this shoot!! Stills only. We need to deliver 15 photos …" at bounding box center [584, 303] width 387 height 28
copy pre "Stills only. We need to deliver 15 photos of both exterior and interior areas. …"
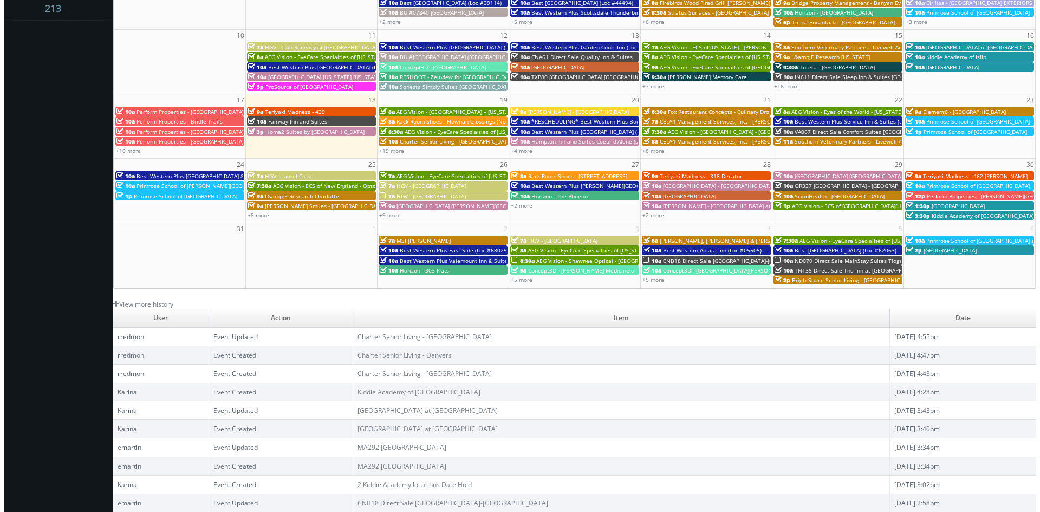
scroll to position [87, 0]
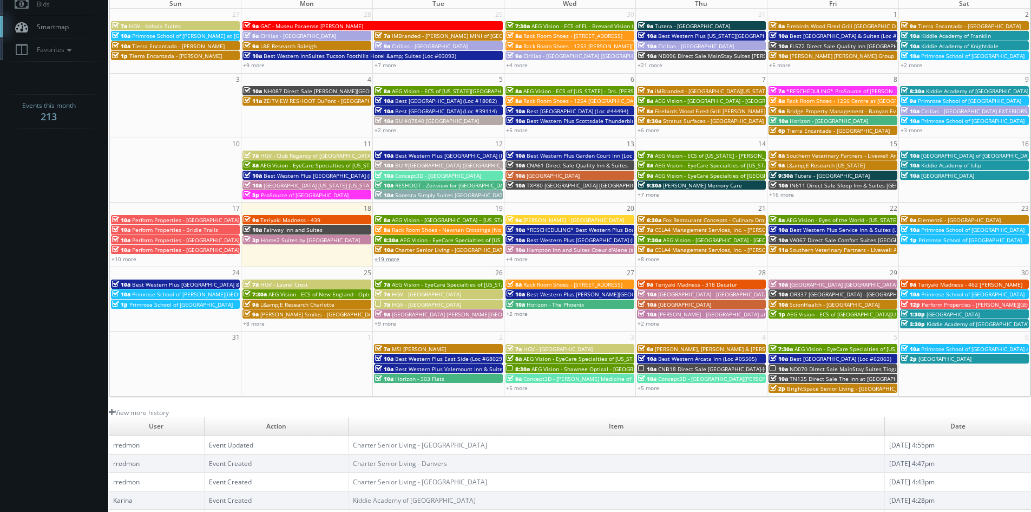
click at [383, 257] on link "+19 more" at bounding box center [387, 259] width 25 height 8
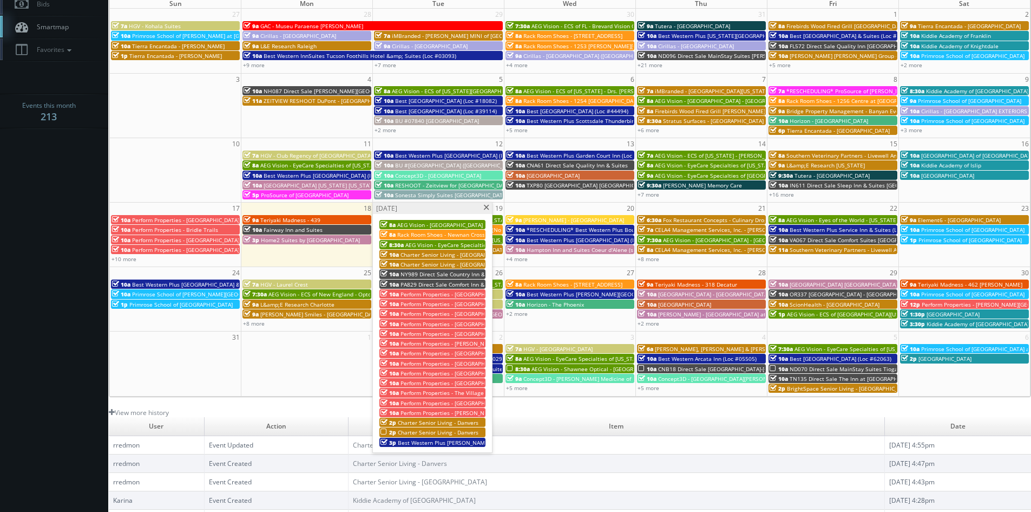
click at [446, 431] on span "Charter Senior Living - Danvers" at bounding box center [438, 432] width 81 height 8
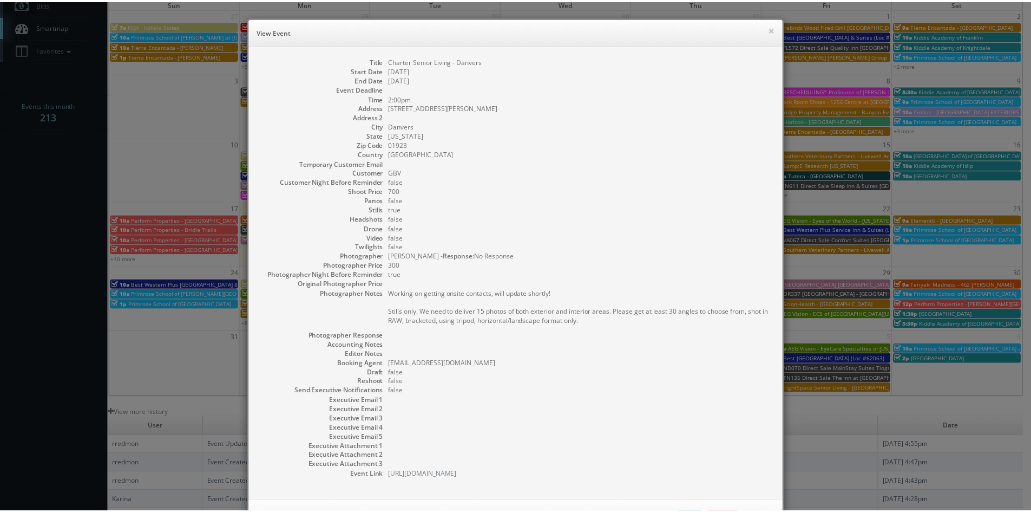
scroll to position [44, 0]
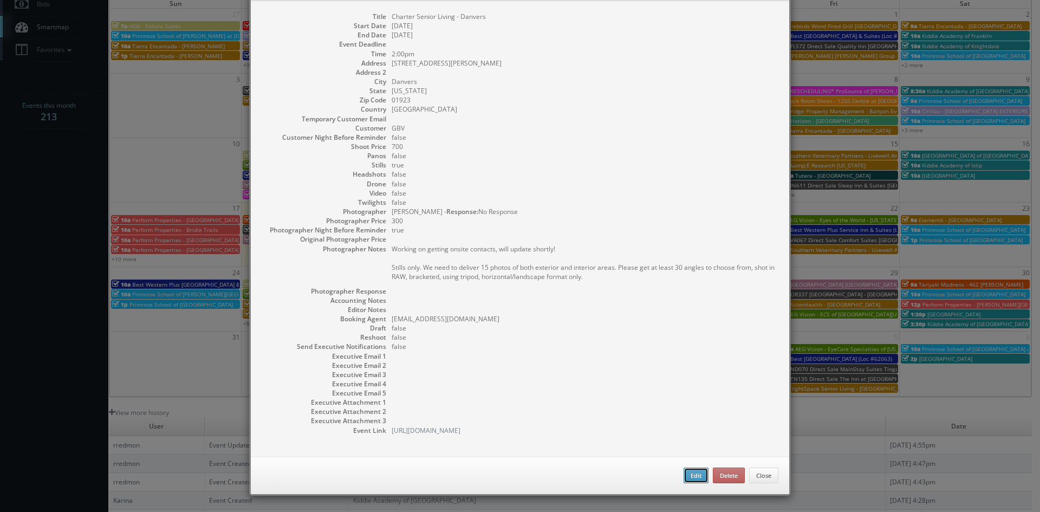
click at [683, 475] on button "Edit" at bounding box center [695, 475] width 25 height 16
type input "Charter Senior Living - Danvers"
type input "[STREET_ADDRESS][PERSON_NAME]"
type input "Danvers"
type input "01923"
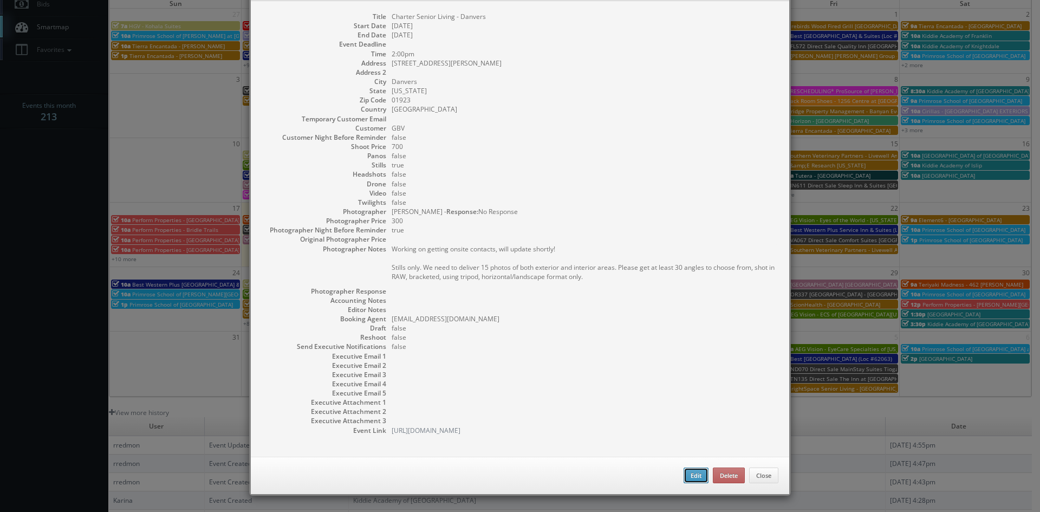
type input "700"
checkbox input "true"
type input "[DATE]"
type input "2:00pm"
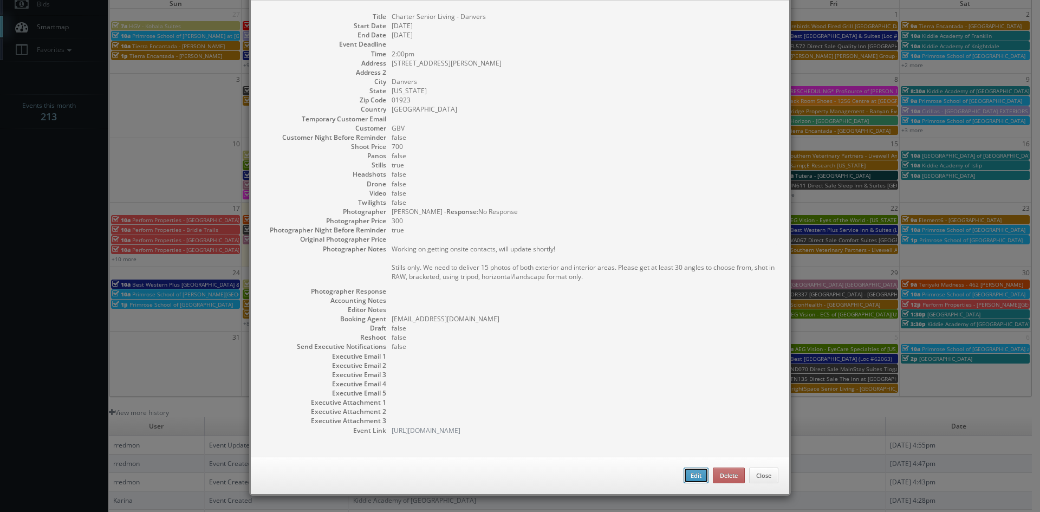
checkbox input "true"
type textarea "Working on getting onsite contacts, will update shortly! Stills only. We need t…"
select select "[US_STATE]"
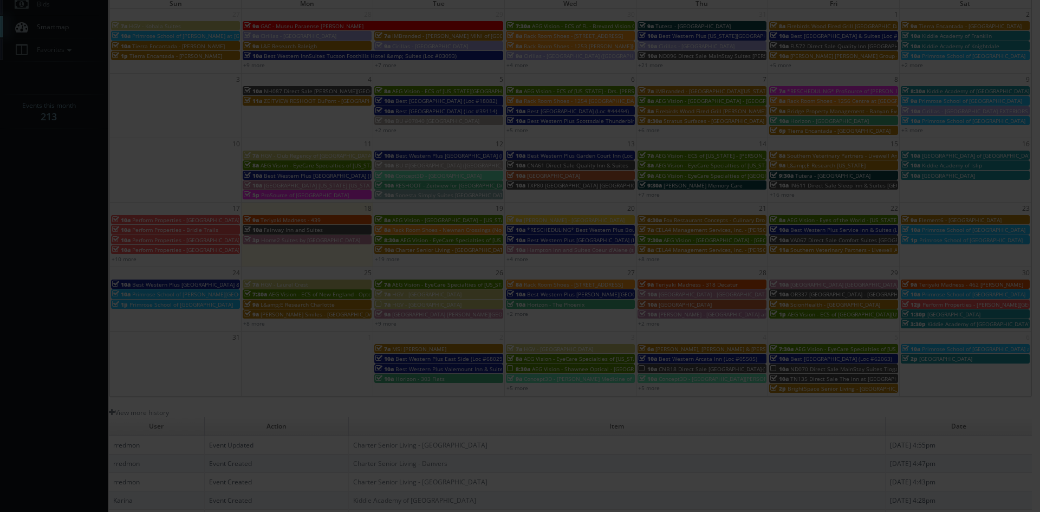
type input "700"
type input "300"
select select "[EMAIL_ADDRESS][DOMAIN_NAME]"
select select "[PERSON_NAME][EMAIL_ADDRESS][DOMAIN_NAME]"
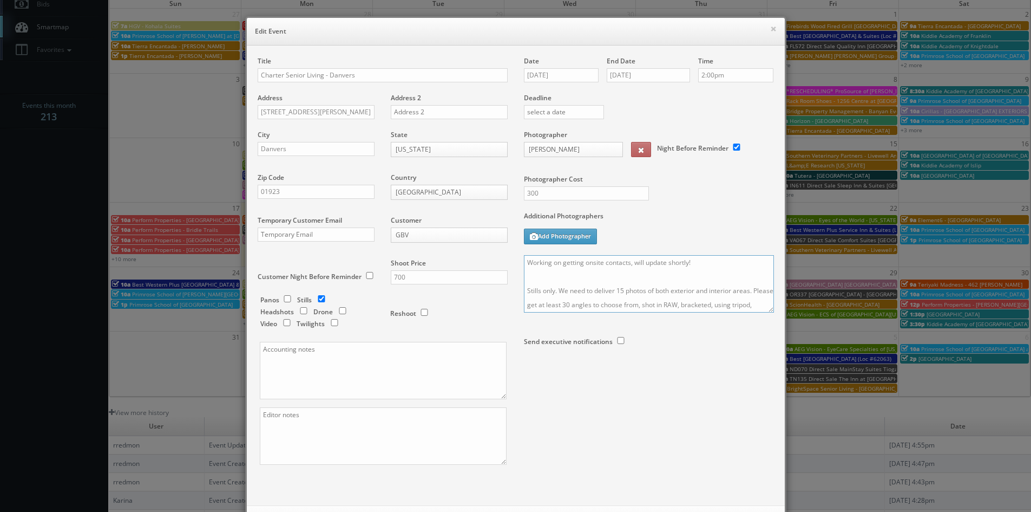
drag, startPoint x: 698, startPoint y: 264, endPoint x: 524, endPoint y: 264, distance: 173.8
click at [524, 264] on textarea "Working on getting onsite contacts, will update shortly! Stills only. We need t…" at bounding box center [649, 283] width 250 height 57
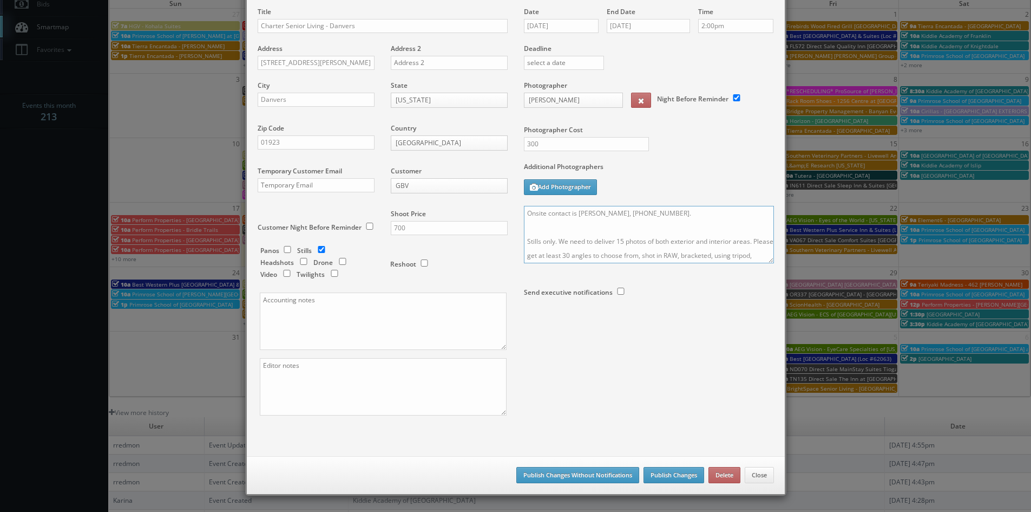
type textarea "Onsite contact is Christine Lappas, 978-777-5717. Stills only. We need to deliv…"
click at [674, 476] on button "Publish Changes" at bounding box center [674, 475] width 61 height 16
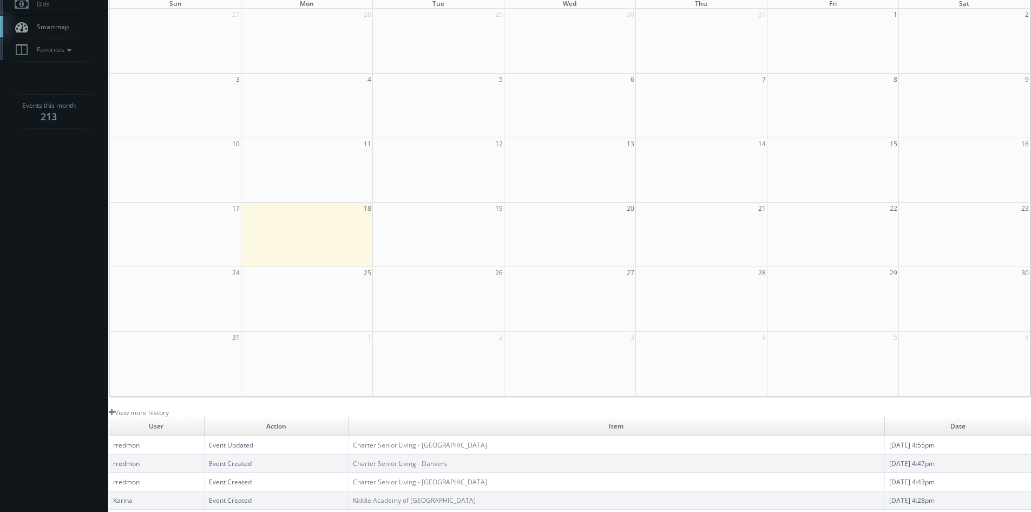
scroll to position [0, 0]
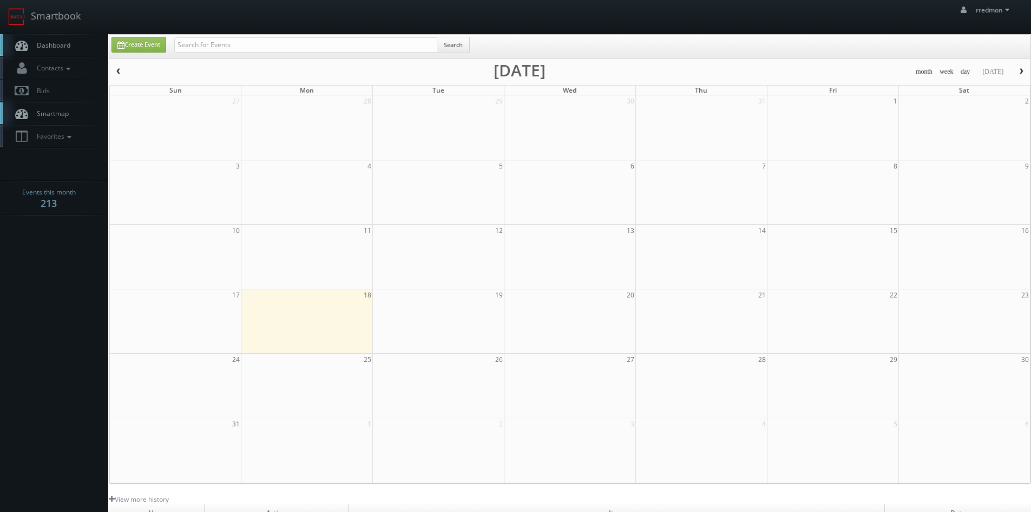
click at [76, 46] on link "Dashboard" at bounding box center [54, 45] width 108 height 22
